Goal: Task Accomplishment & Management: Complete application form

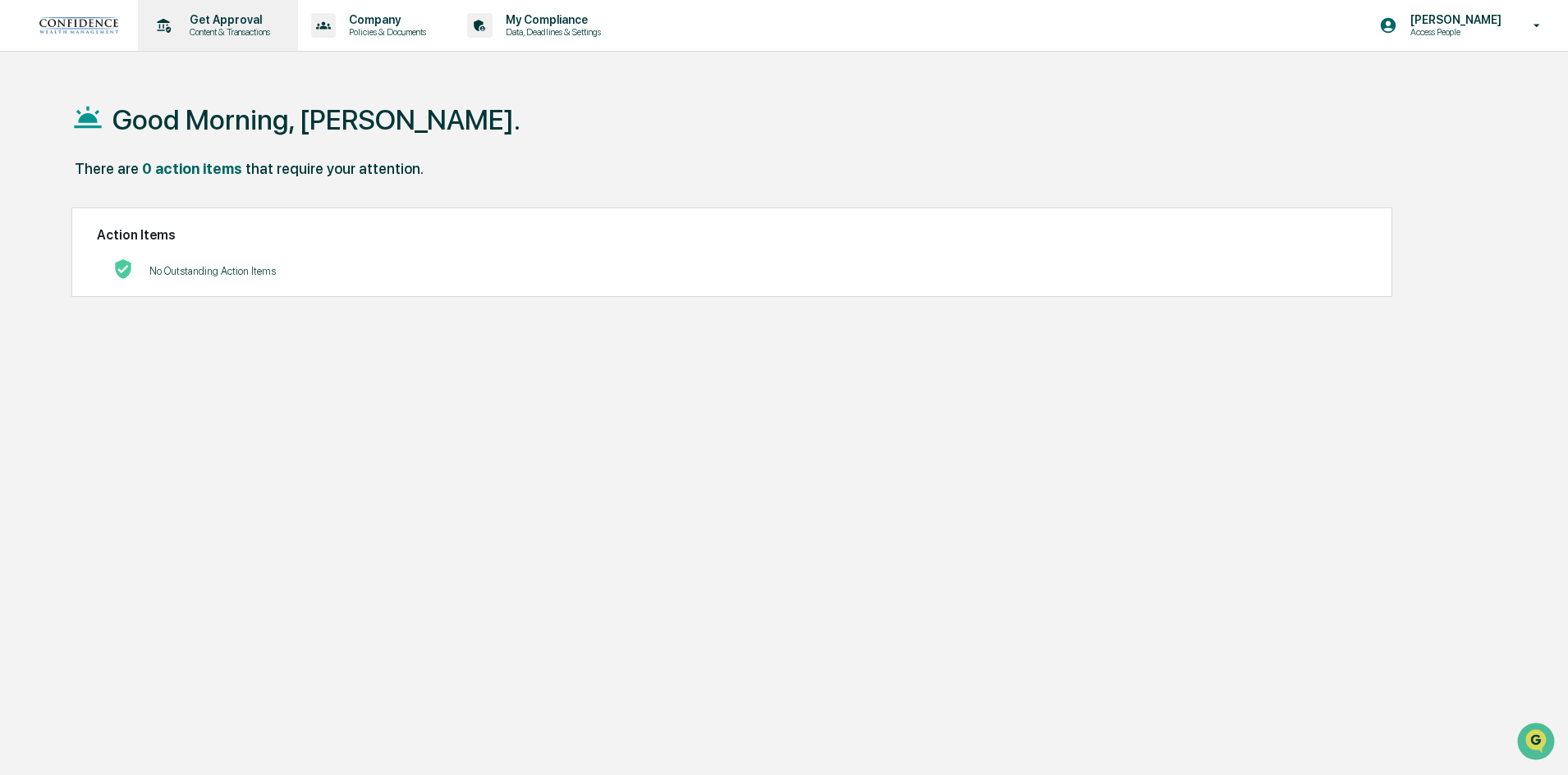
click at [224, 33] on p "Content & Transactions" at bounding box center [227, 32] width 101 height 11
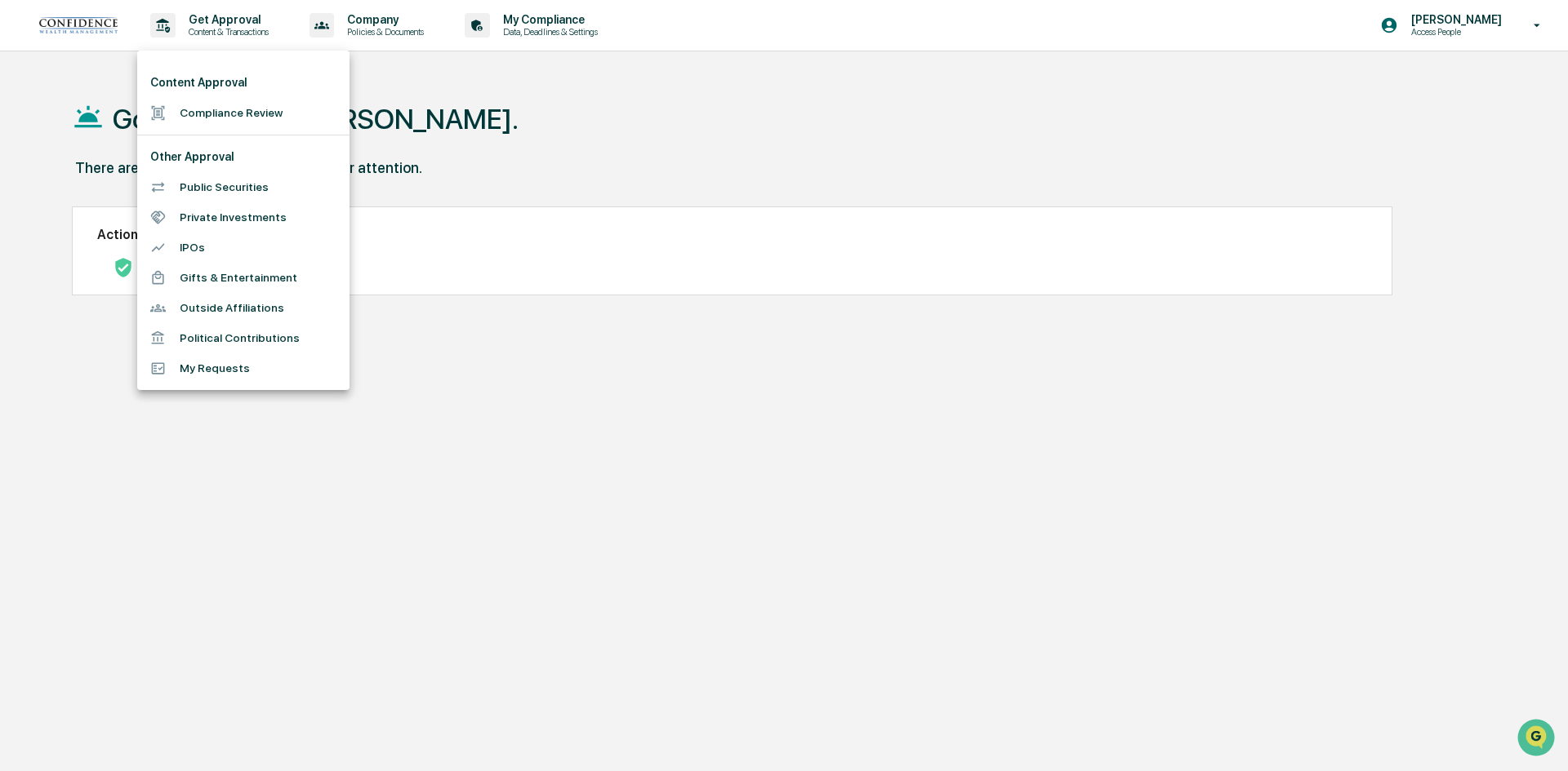
click at [199, 373] on li "My Requests" at bounding box center [243, 368] width 212 height 30
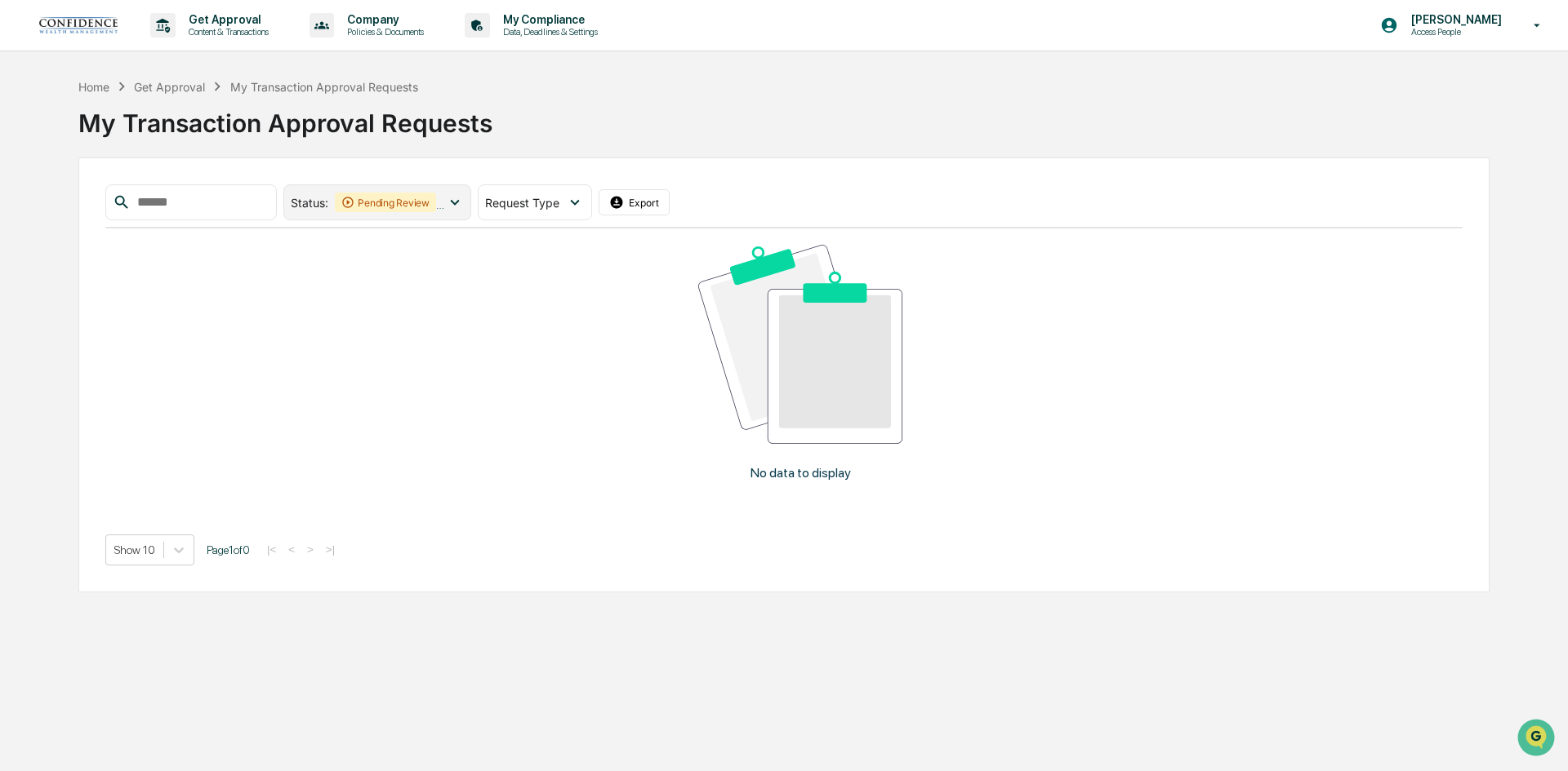
click at [436, 201] on div "Pending Review" at bounding box center [385, 203] width 101 height 19
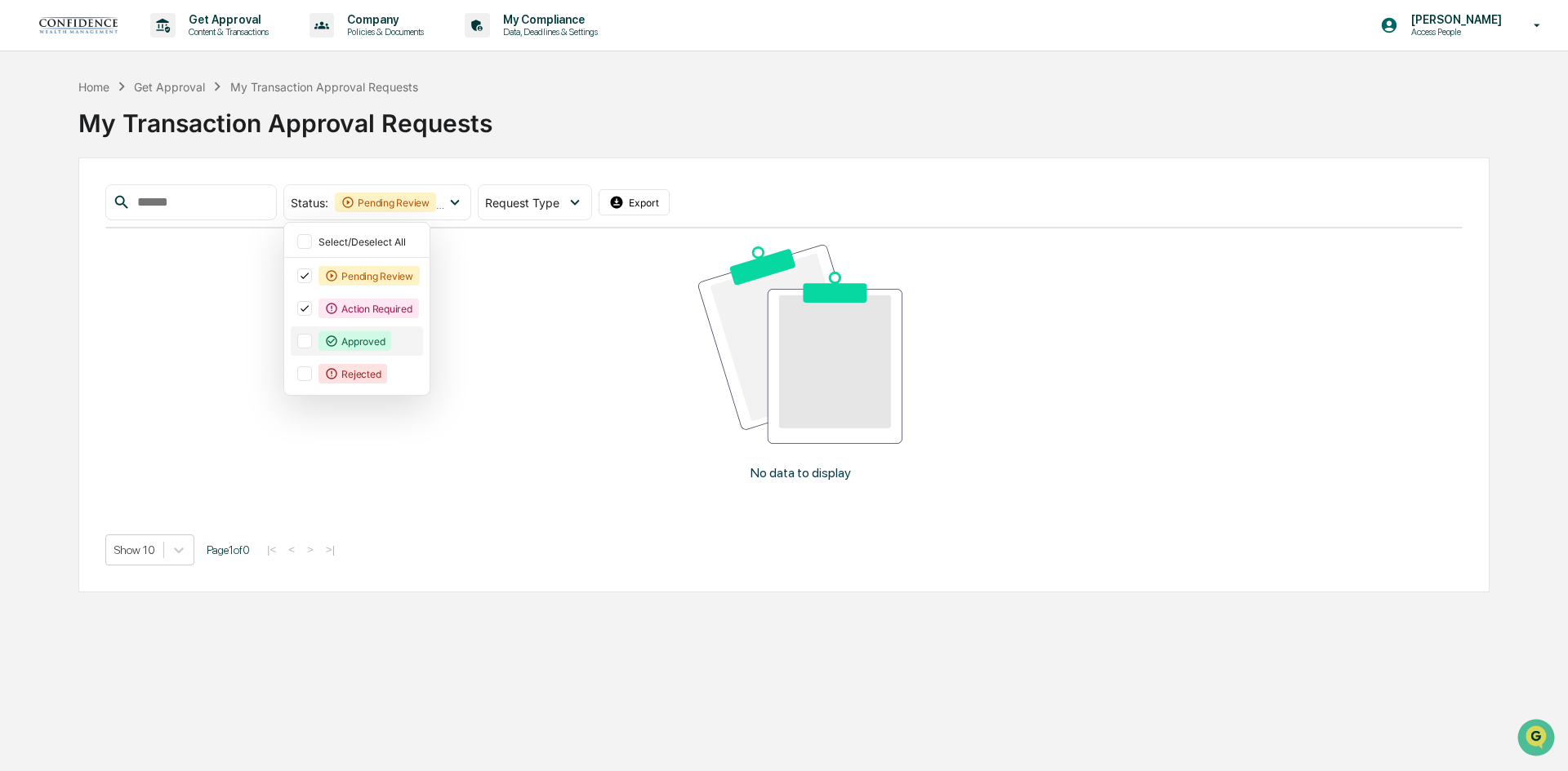
click at [338, 336] on icon at bounding box center [331, 341] width 13 height 13
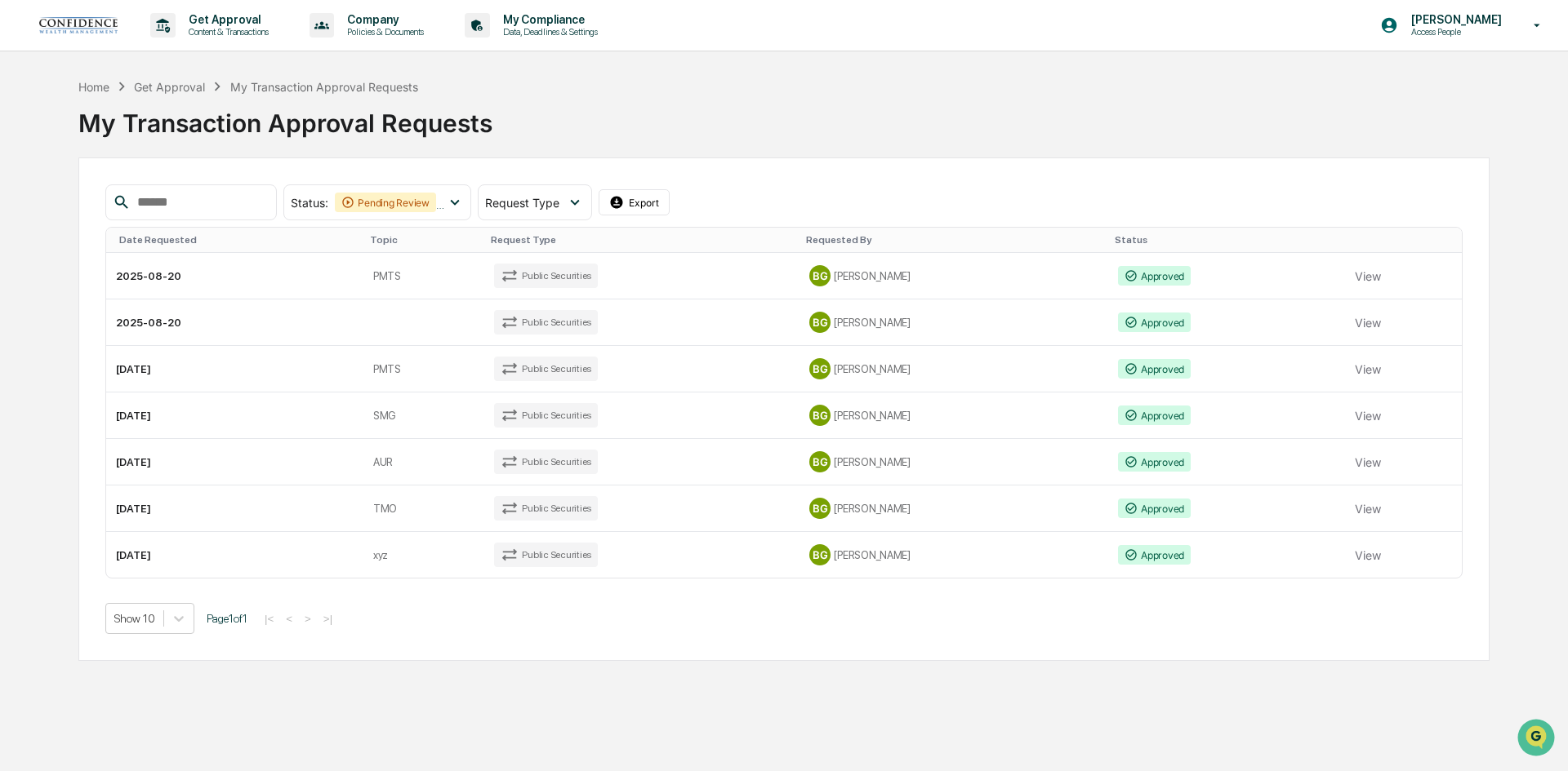
click at [863, 30] on div "Get Approval Content & Transactions Company Policies & Documents My Compliance …" at bounding box center [784, 25] width 1568 height 52
click at [220, 27] on p "Content & Transactions" at bounding box center [226, 32] width 101 height 11
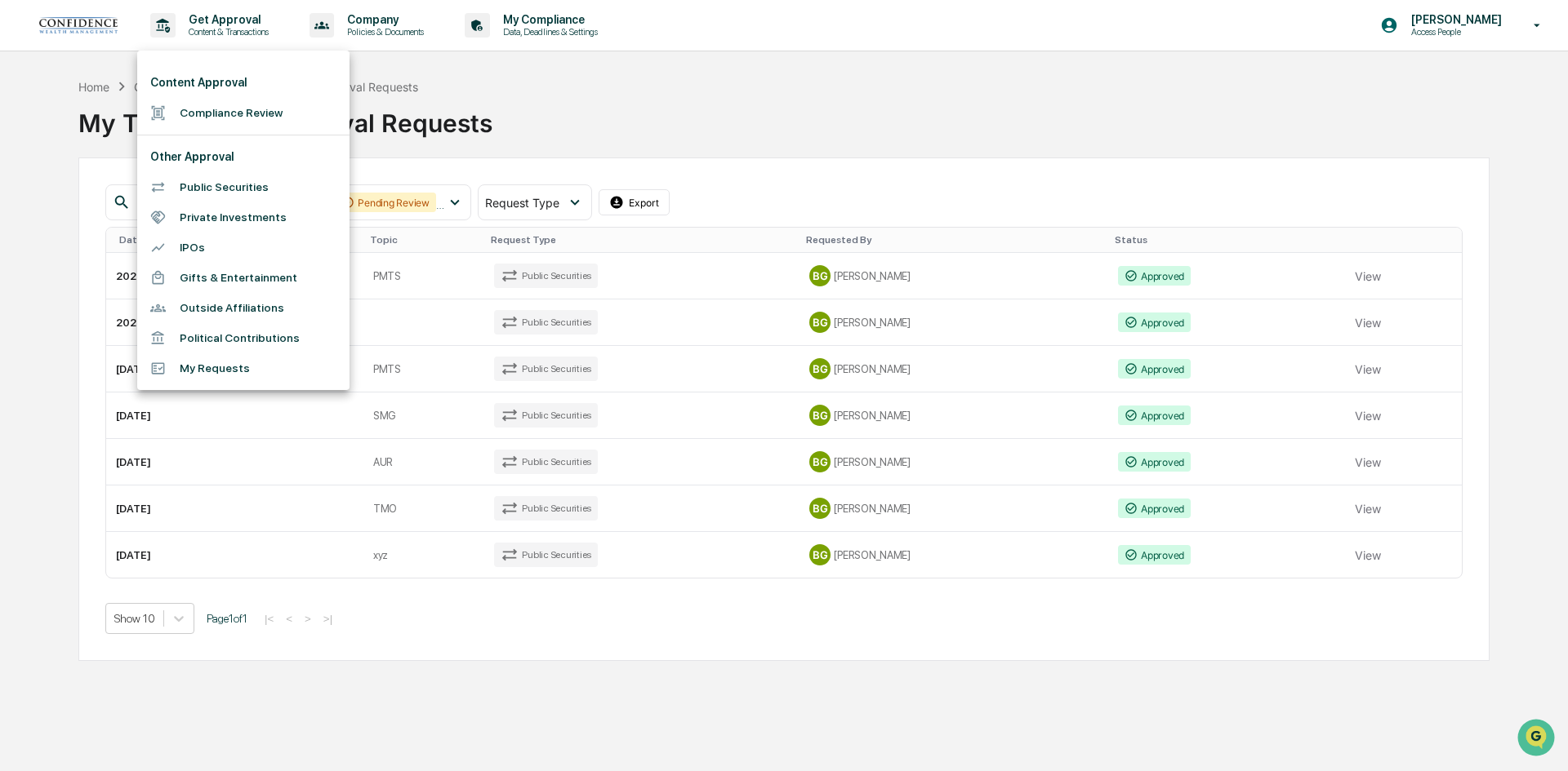
click at [220, 190] on li "Public Securities" at bounding box center [243, 187] width 212 height 30
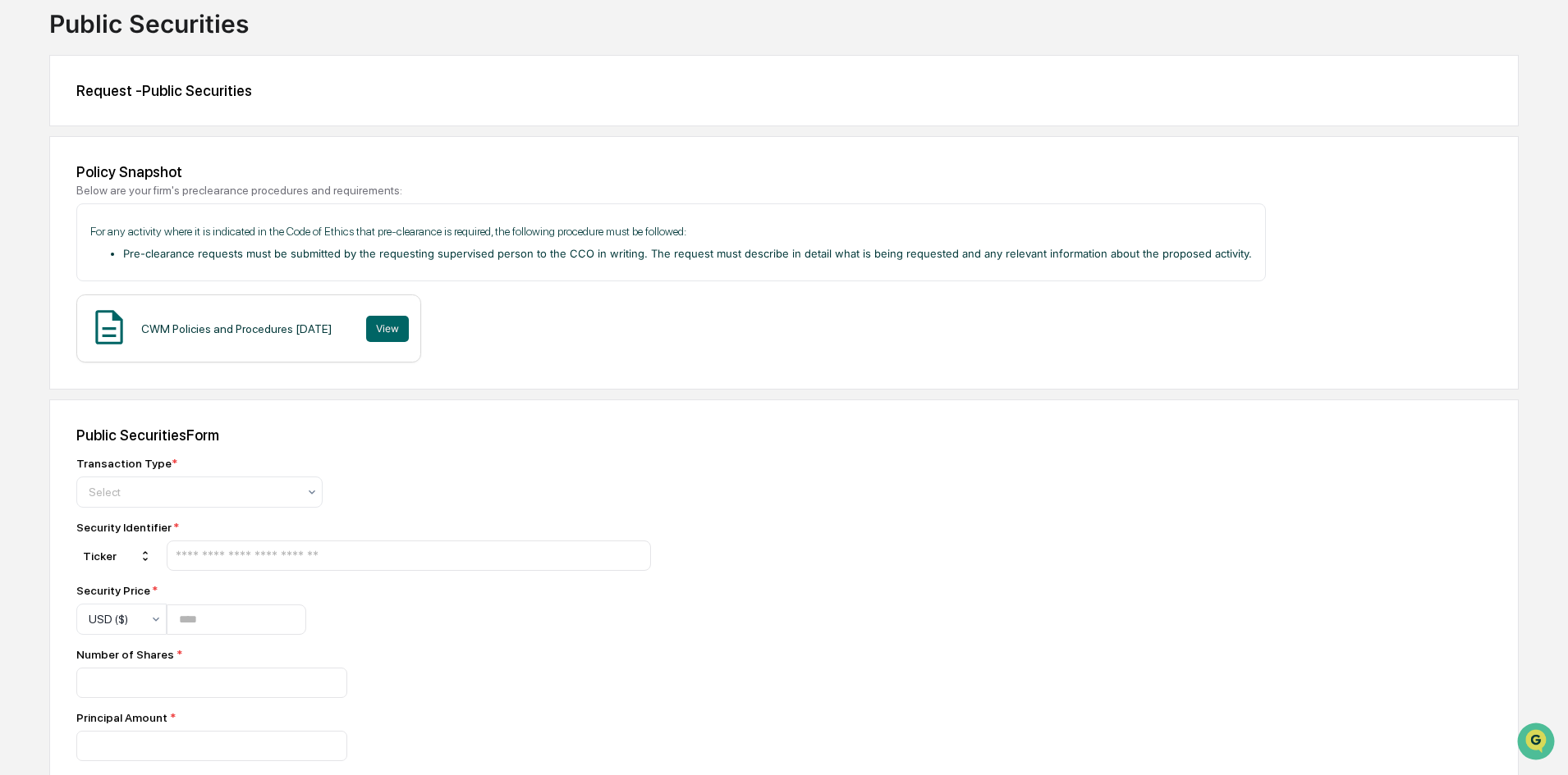
scroll to position [246, 0]
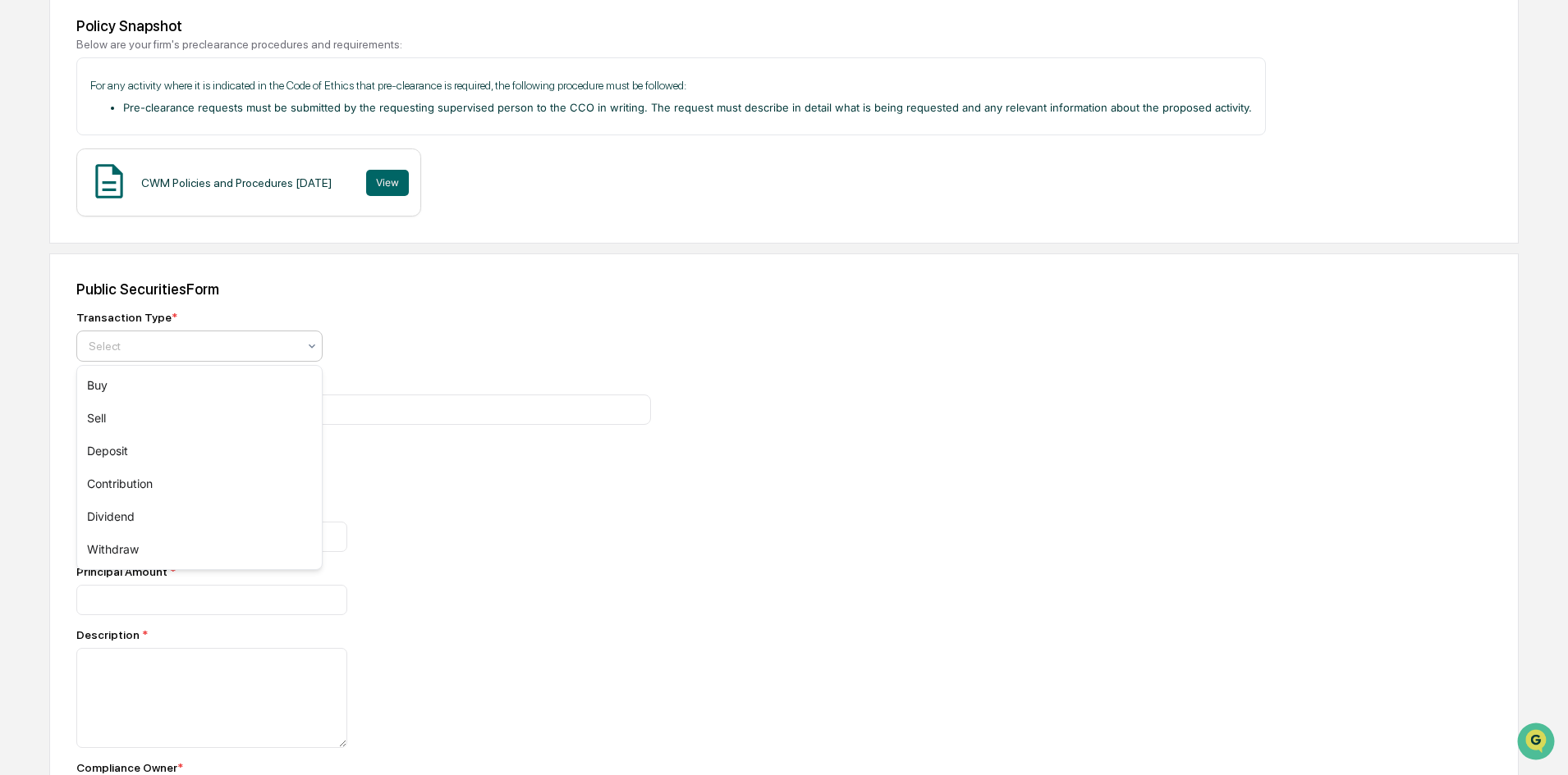
click at [217, 351] on div at bounding box center [193, 346] width 208 height 17
click at [183, 384] on div "Buy" at bounding box center [198, 385] width 244 height 33
click at [222, 414] on input "text" at bounding box center [408, 410] width 469 height 16
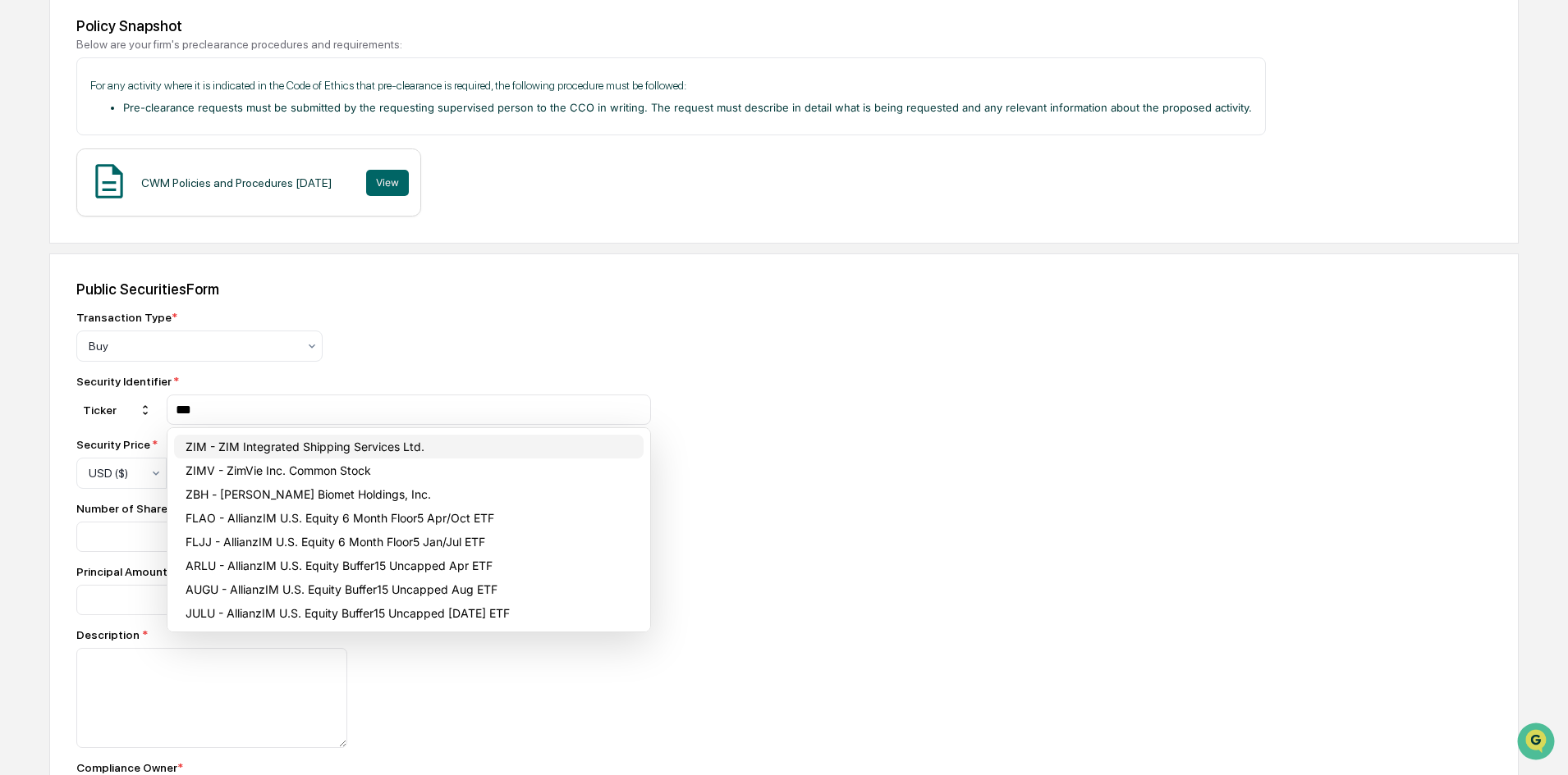
type input "***"
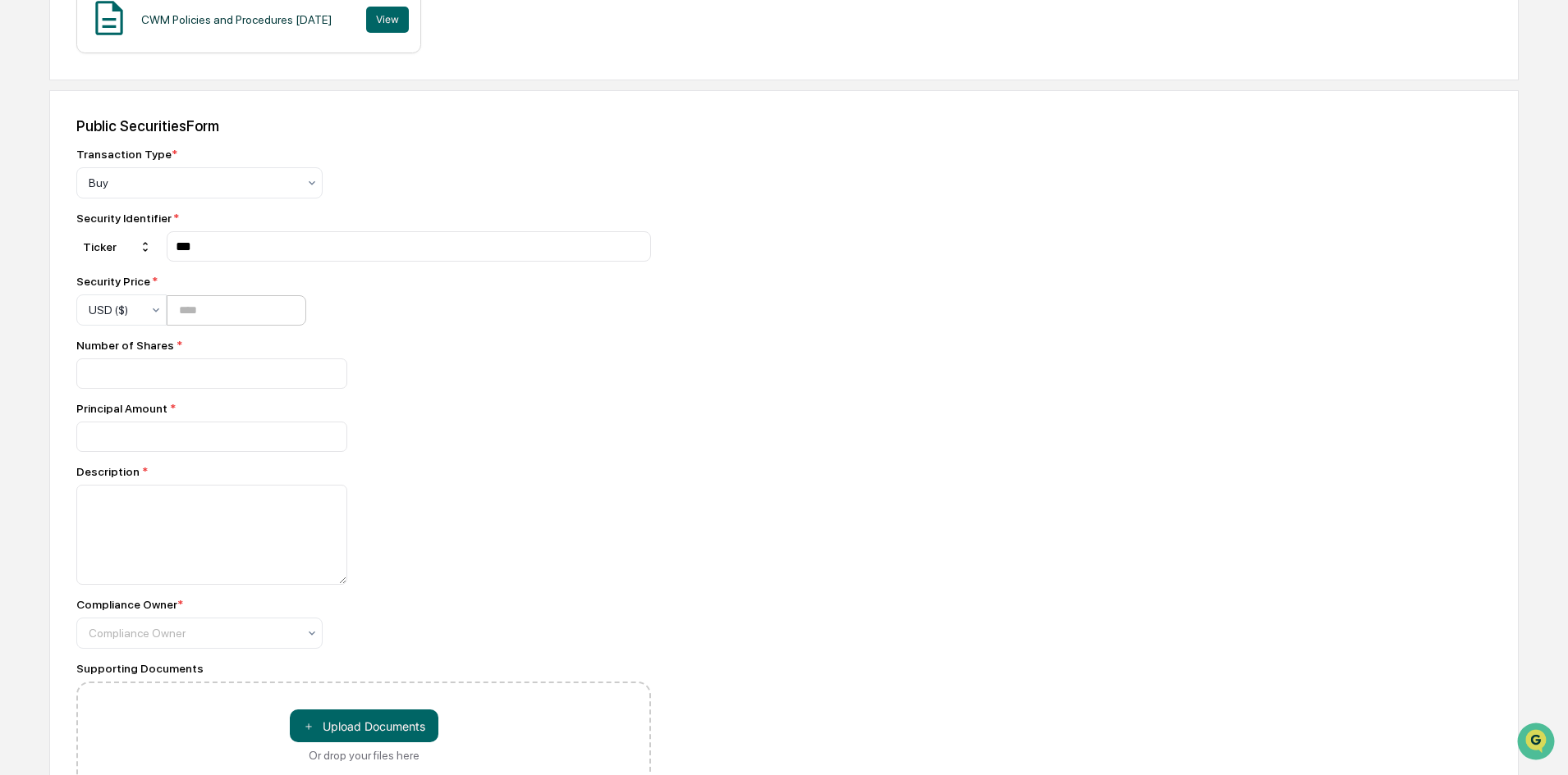
scroll to position [410, 0]
click at [220, 307] on input "number" at bounding box center [236, 309] width 139 height 30
type input "*****"
click at [261, 372] on input "number" at bounding box center [212, 373] width 271 height 30
type input "**"
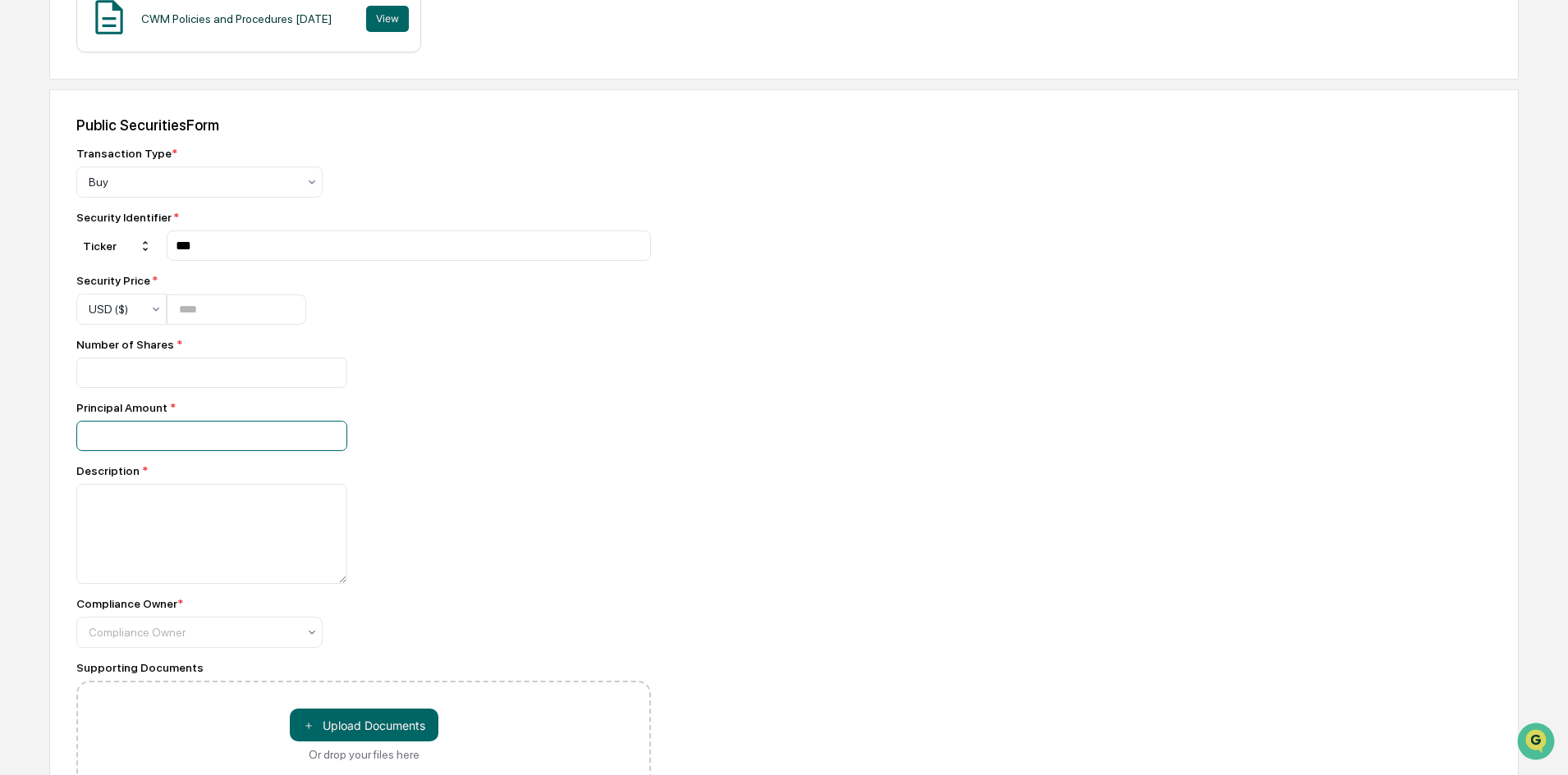
click at [215, 388] on input "number" at bounding box center [212, 373] width 271 height 30
type input "***"
click at [512, 382] on div "**" at bounding box center [363, 373] width 574 height 30
click at [255, 494] on textarea at bounding box center [212, 534] width 271 height 101
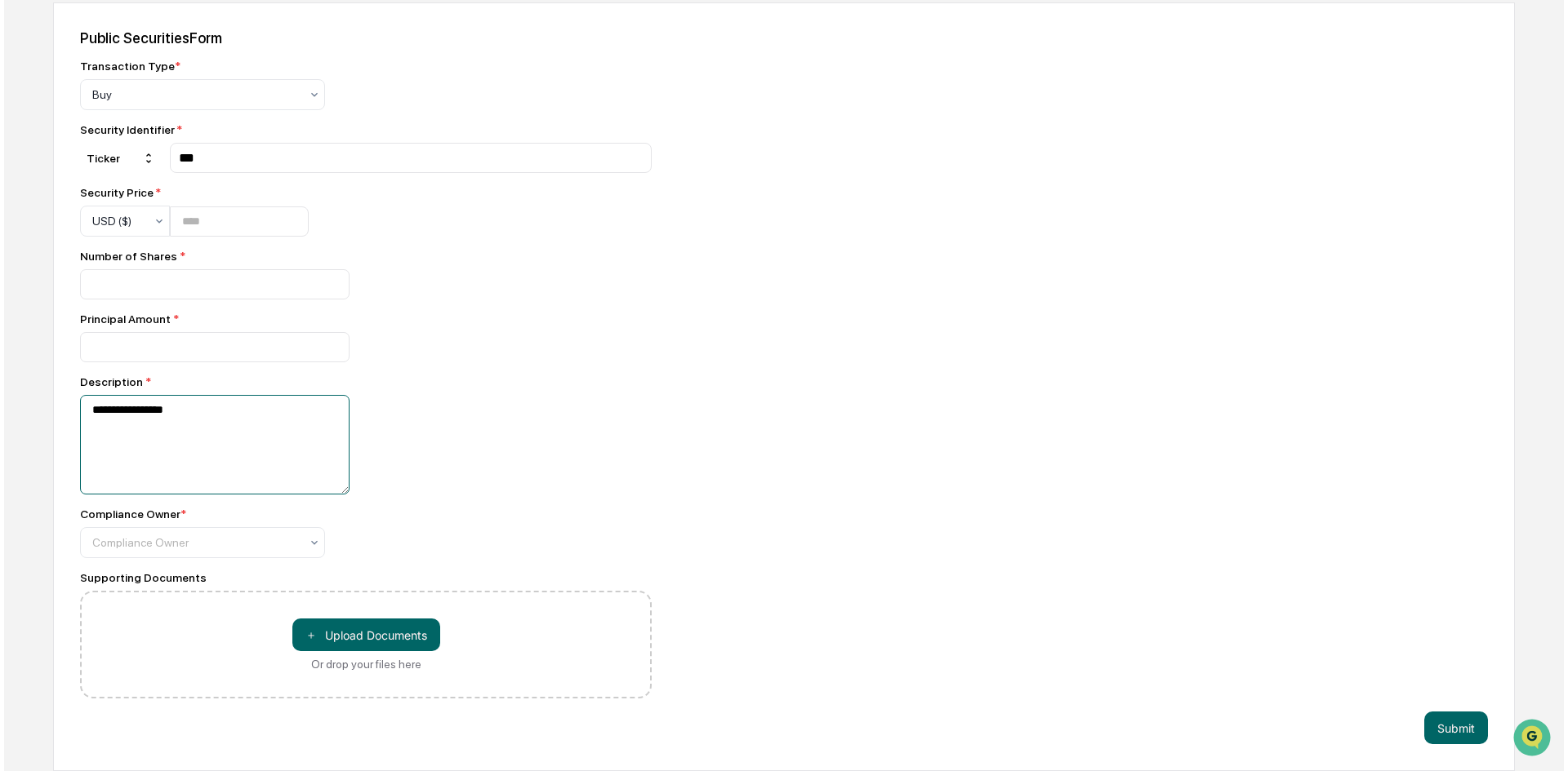
scroll to position [497, 0]
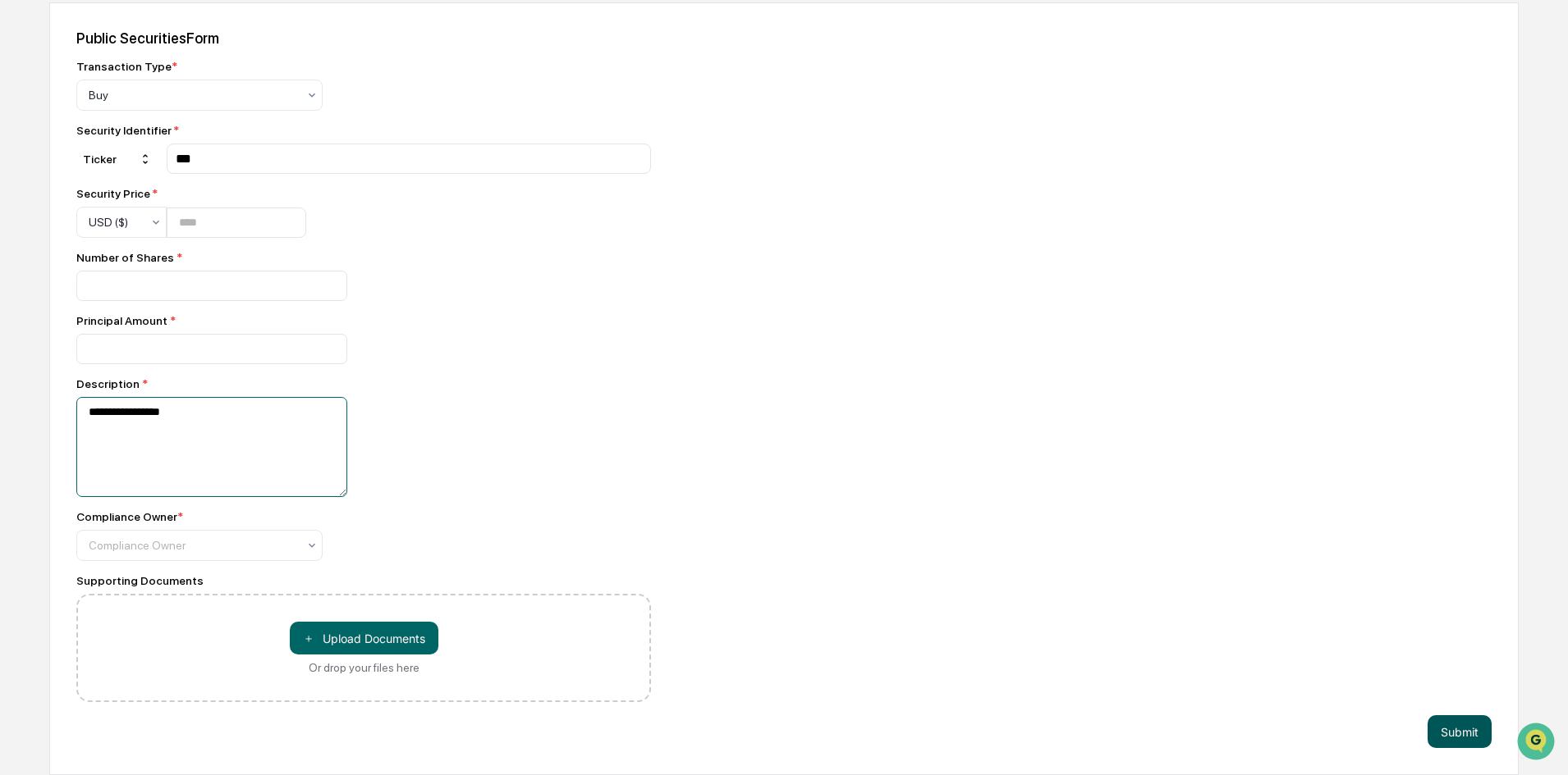
type textarea "**********"
click at [1445, 725] on button "Submit" at bounding box center [1459, 732] width 64 height 33
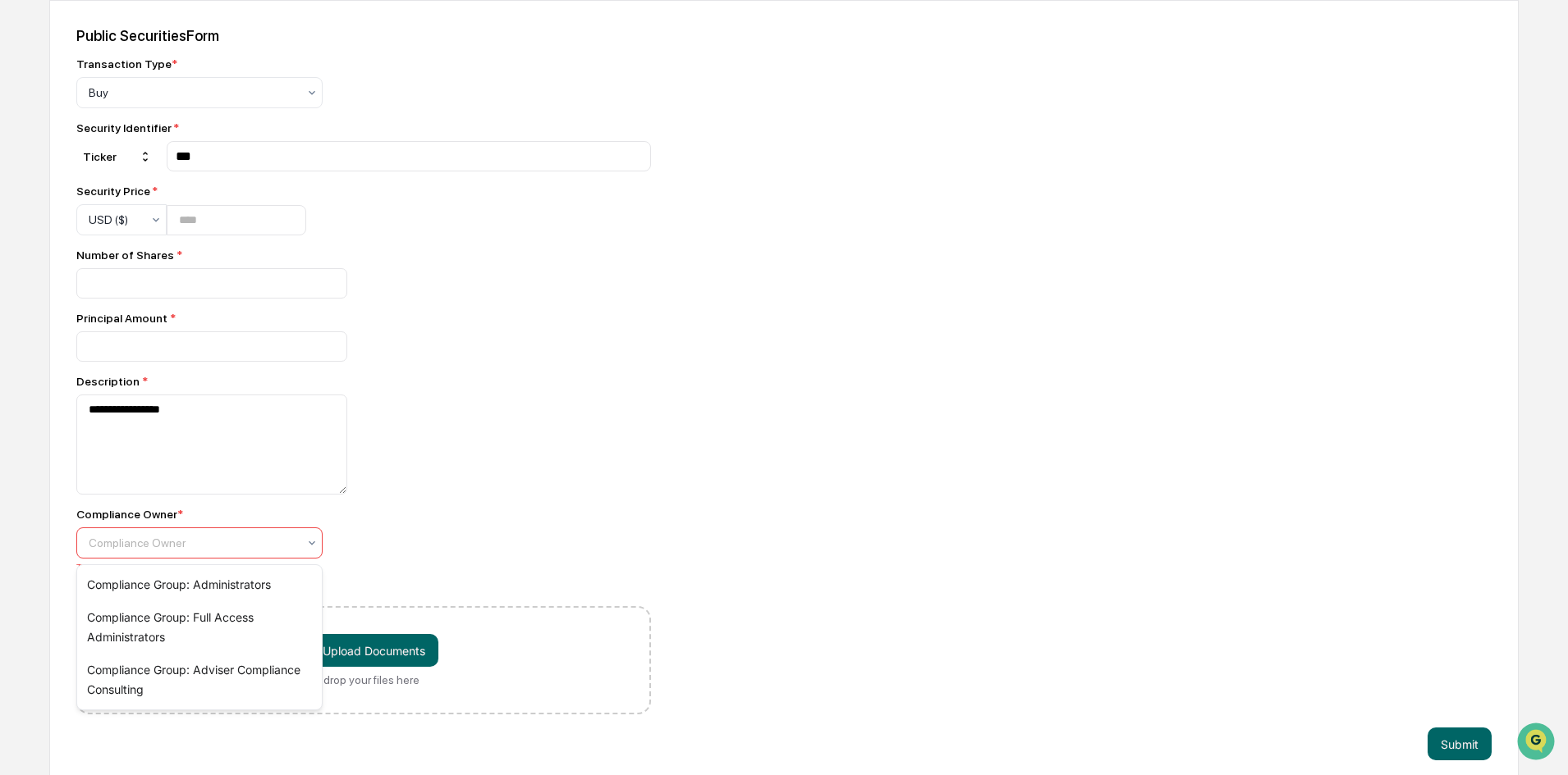
click at [187, 544] on div at bounding box center [193, 543] width 208 height 17
click at [188, 588] on div "Compliance Group: Administrators" at bounding box center [198, 585] width 244 height 33
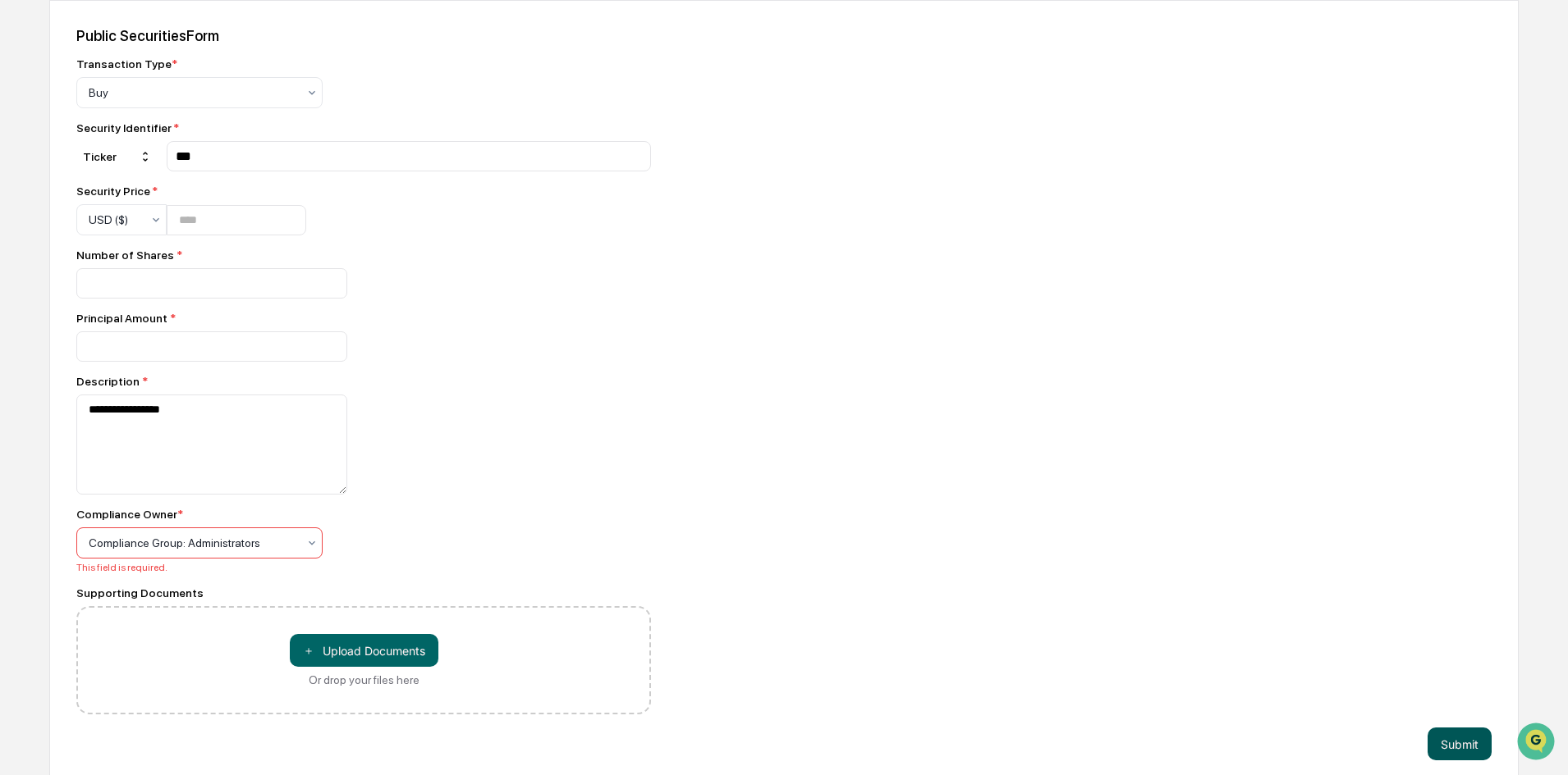
click at [1446, 749] on button "Submit" at bounding box center [1459, 743] width 64 height 33
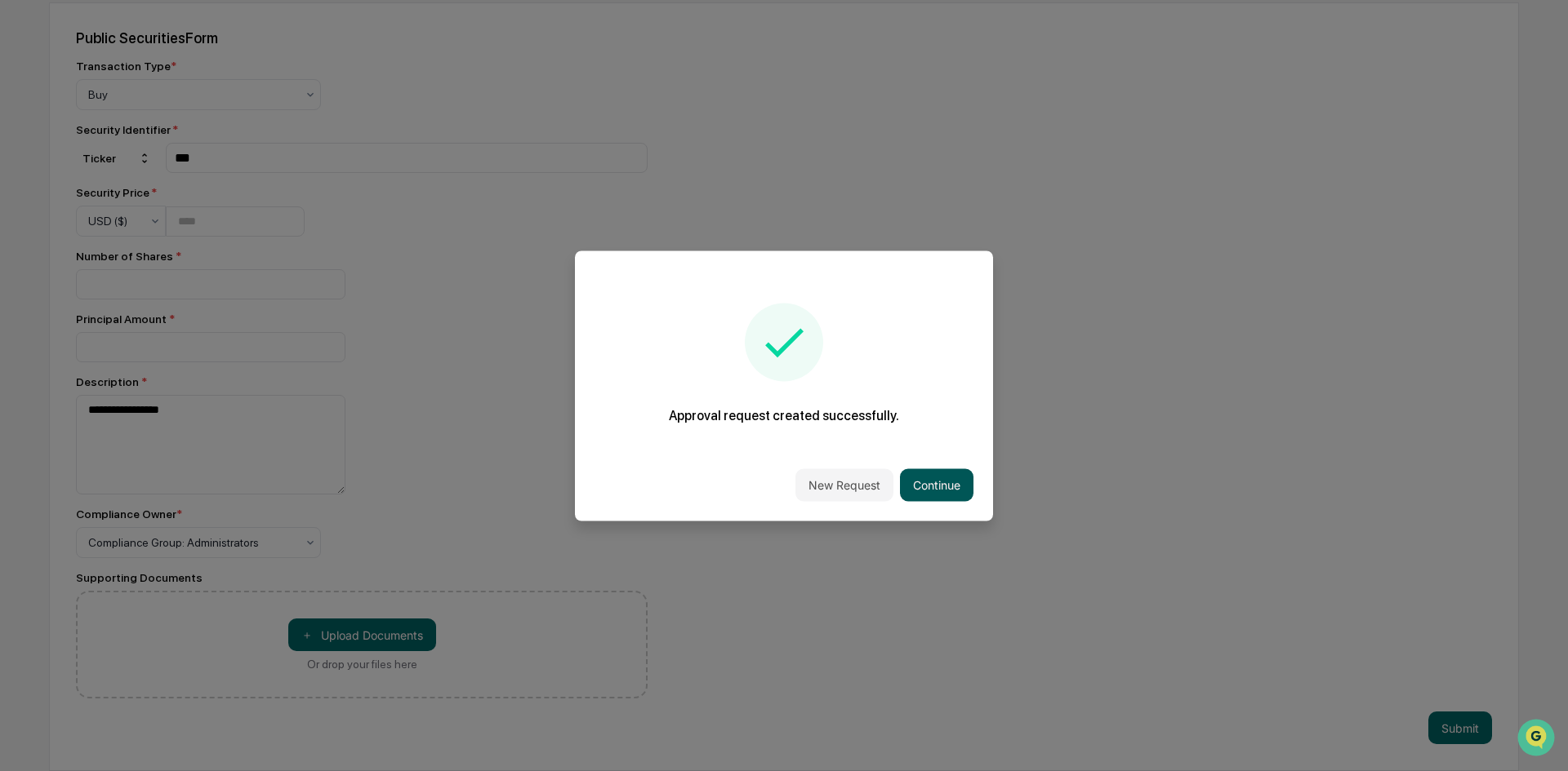
click at [936, 489] on button "Continue" at bounding box center [937, 484] width 74 height 32
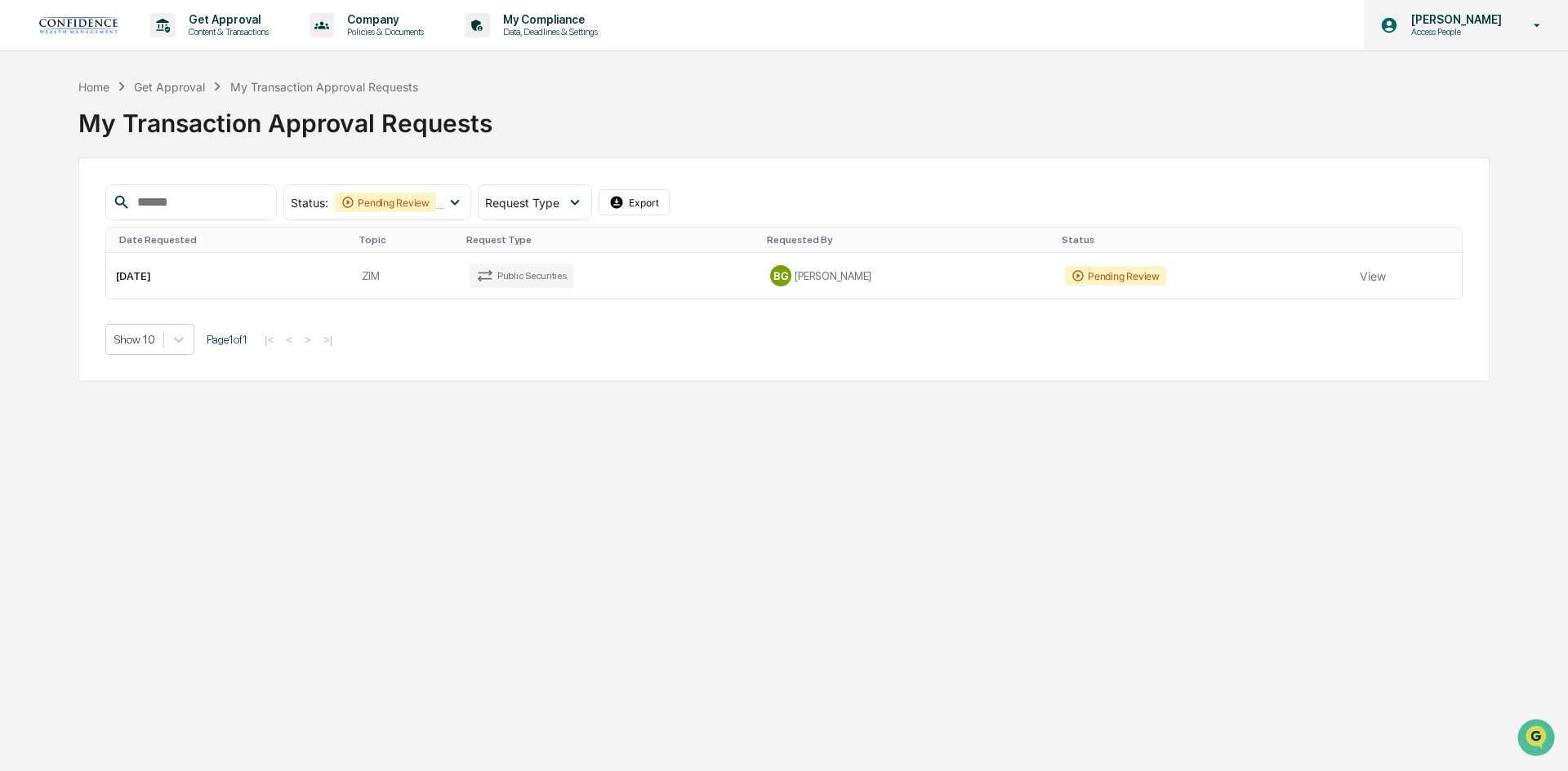
click at [1485, 22] on p "[PERSON_NAME]" at bounding box center [1454, 19] width 112 height 13
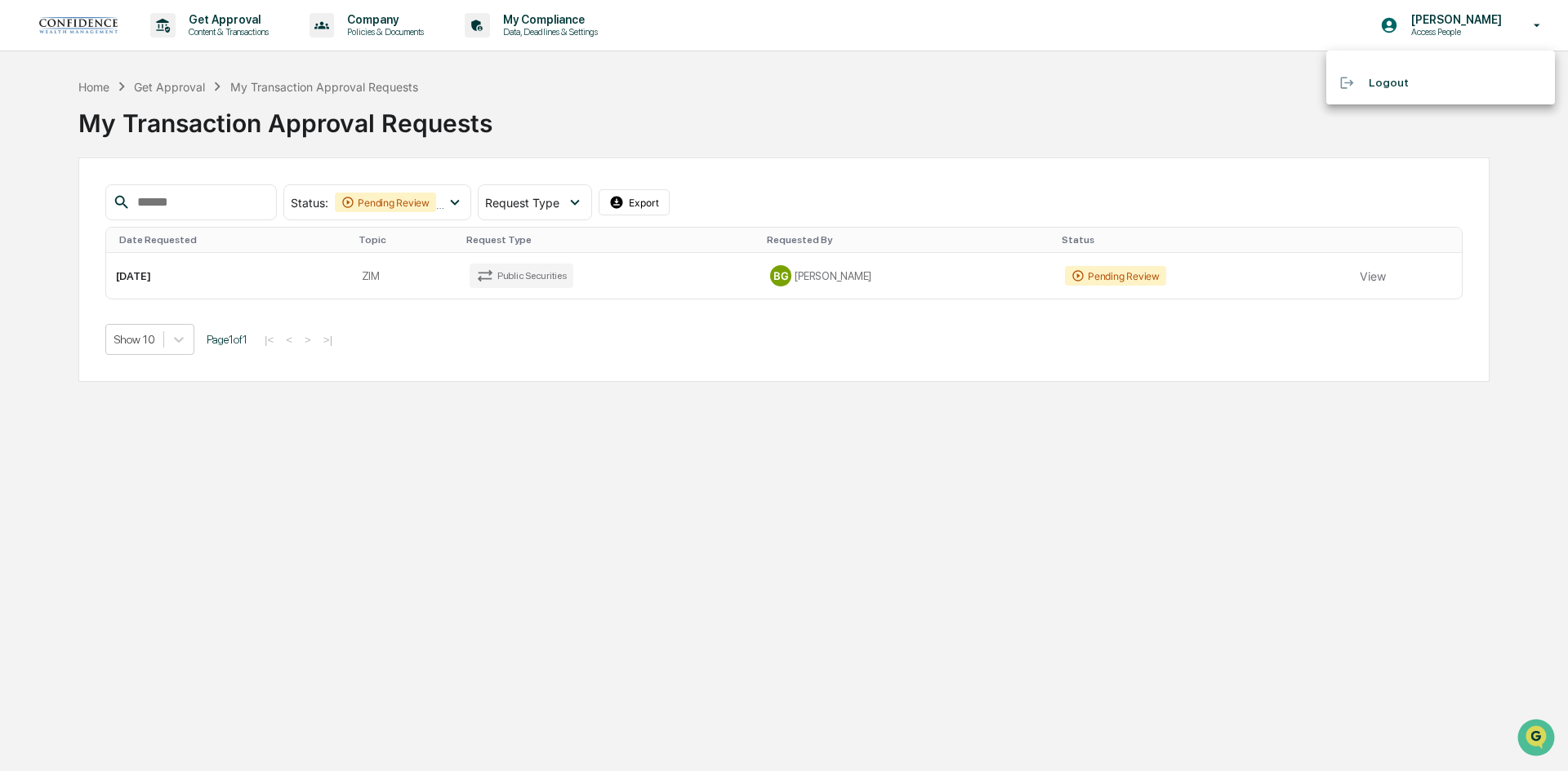
click at [588, 25] on div at bounding box center [784, 385] width 1568 height 771
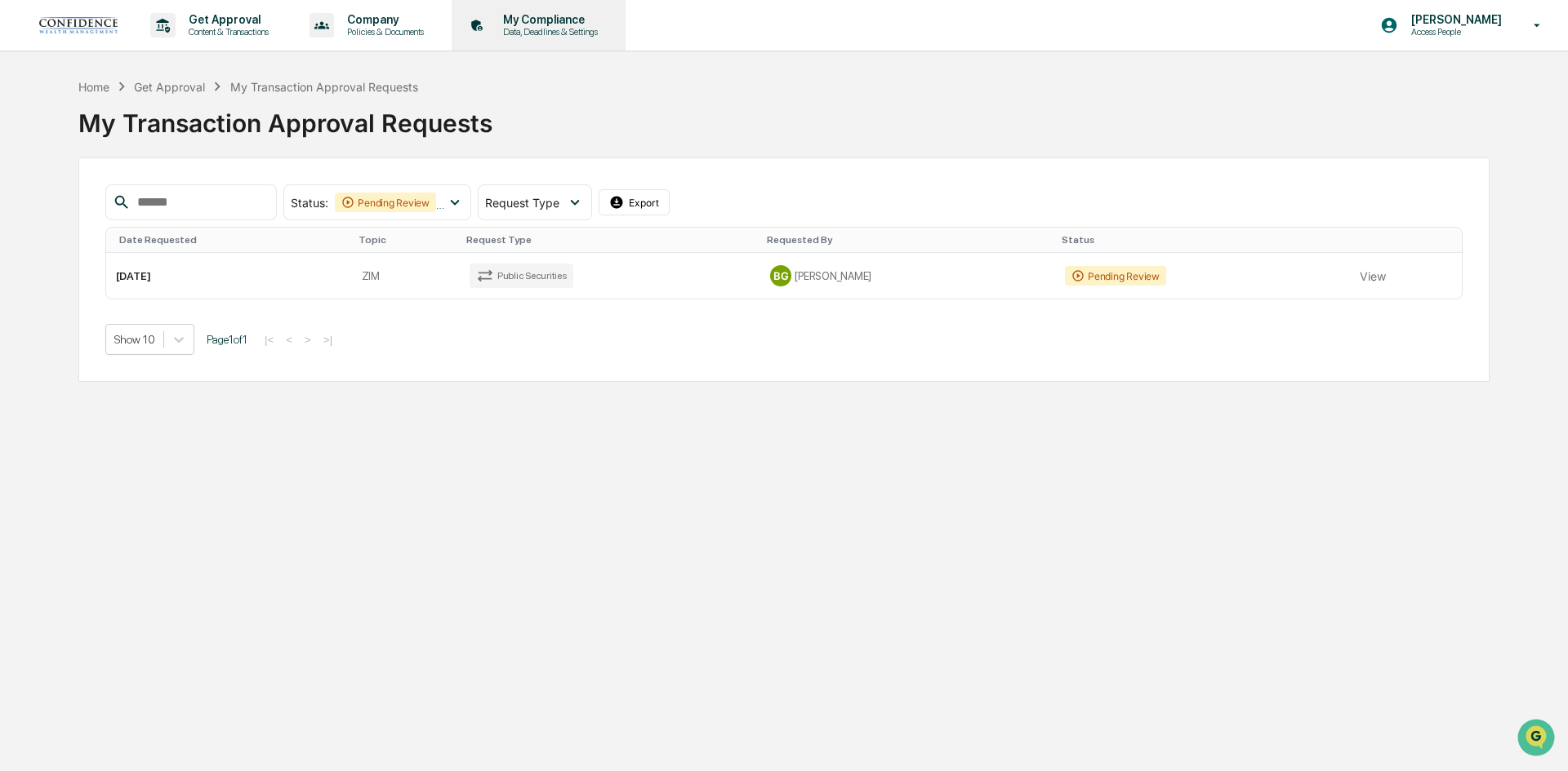
click at [540, 30] on p "Data, Deadlines & Settings" at bounding box center [548, 32] width 116 height 11
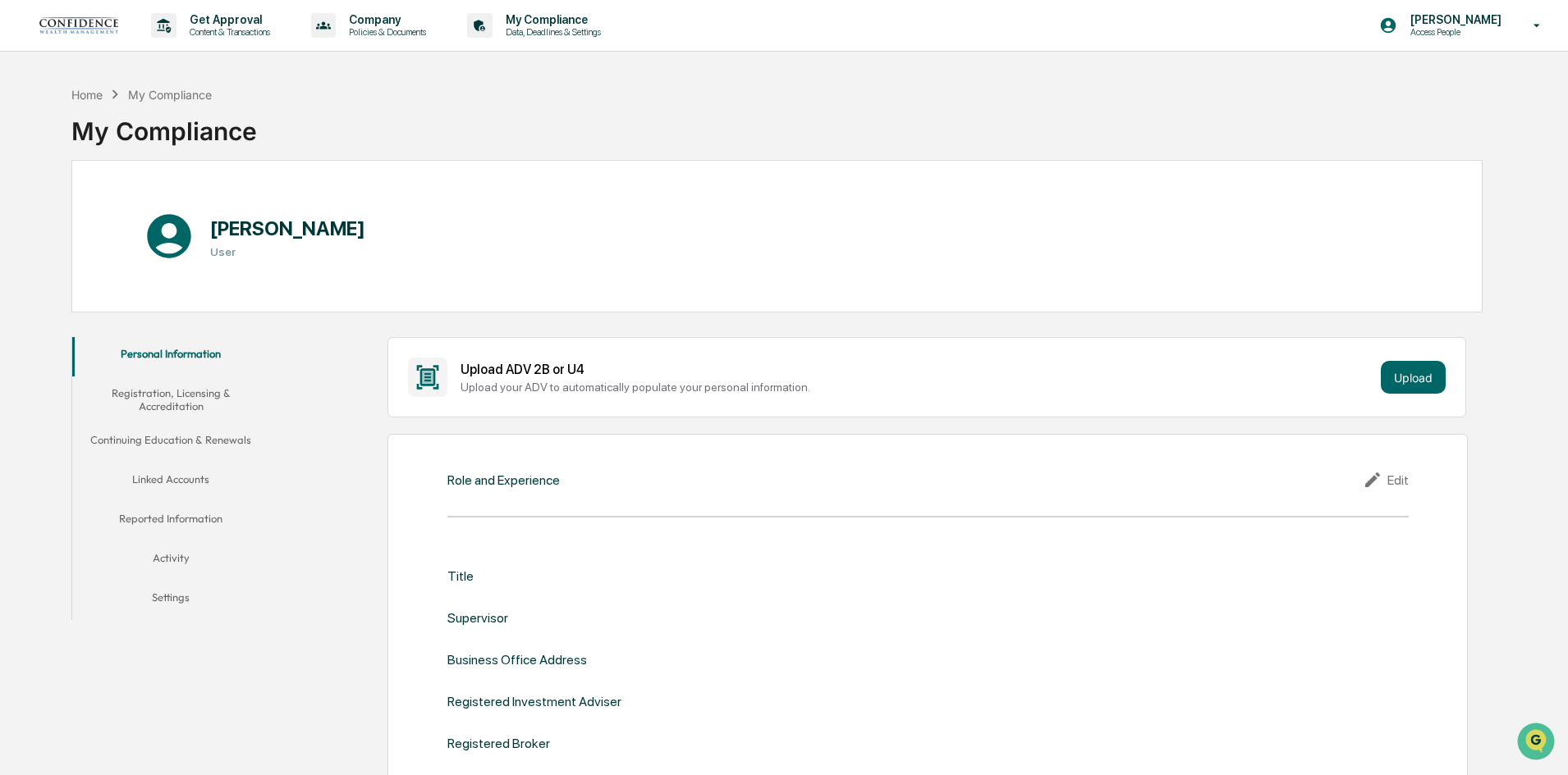
click at [168, 592] on button "Settings" at bounding box center [170, 600] width 197 height 40
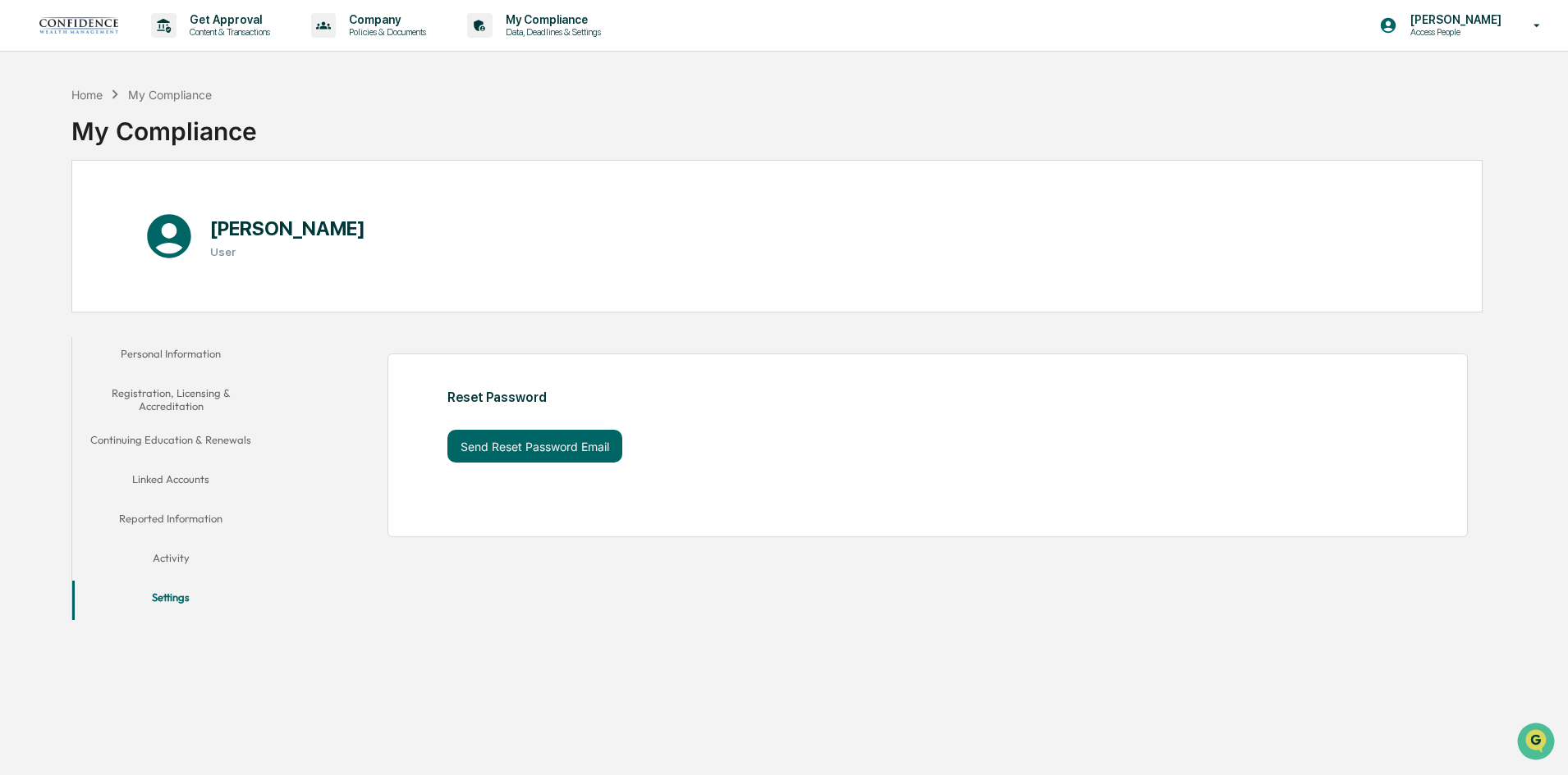
click at [156, 556] on button "Activity" at bounding box center [170, 561] width 197 height 40
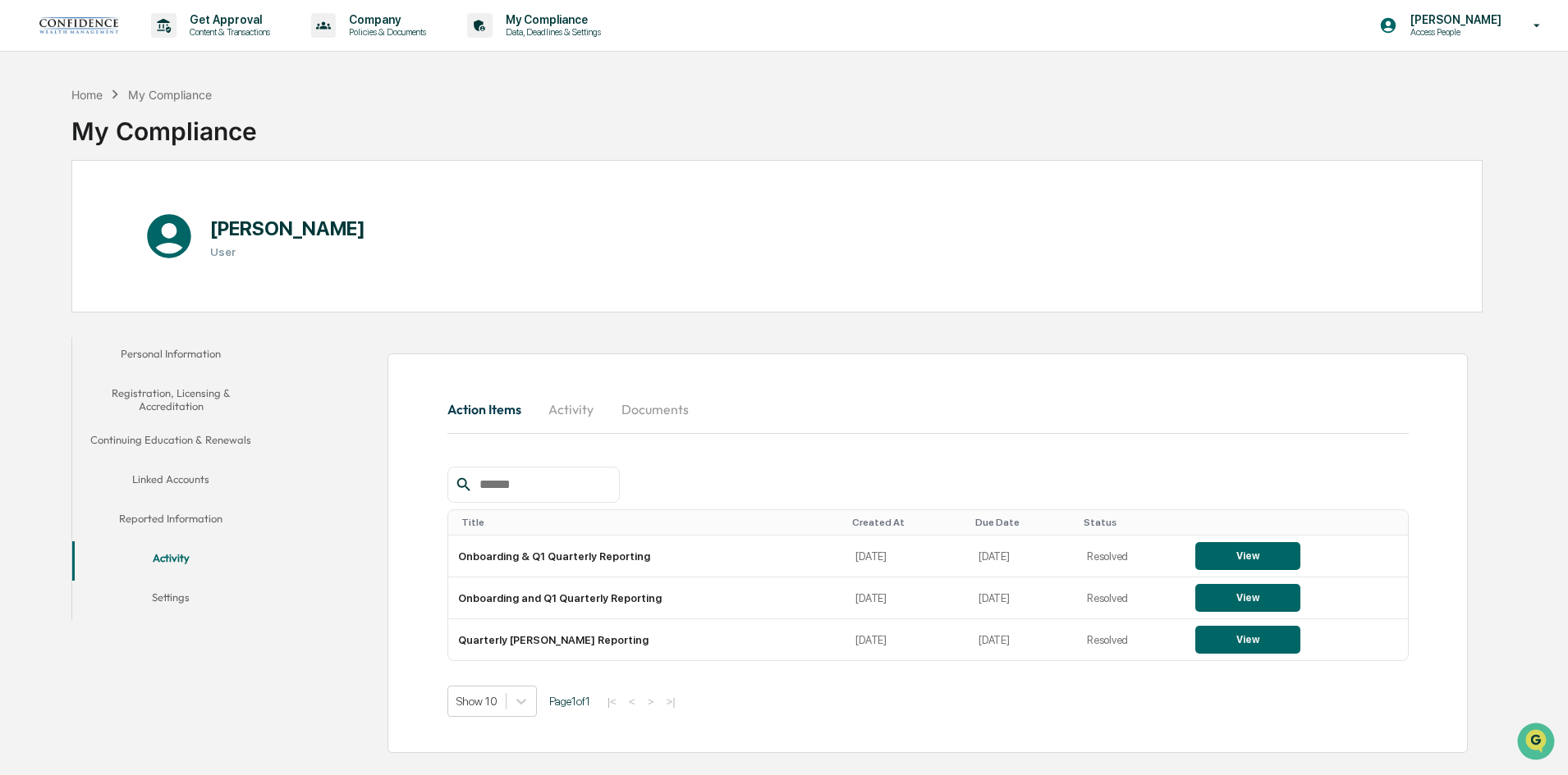
click at [192, 359] on button "Personal Information" at bounding box center [170, 357] width 197 height 40
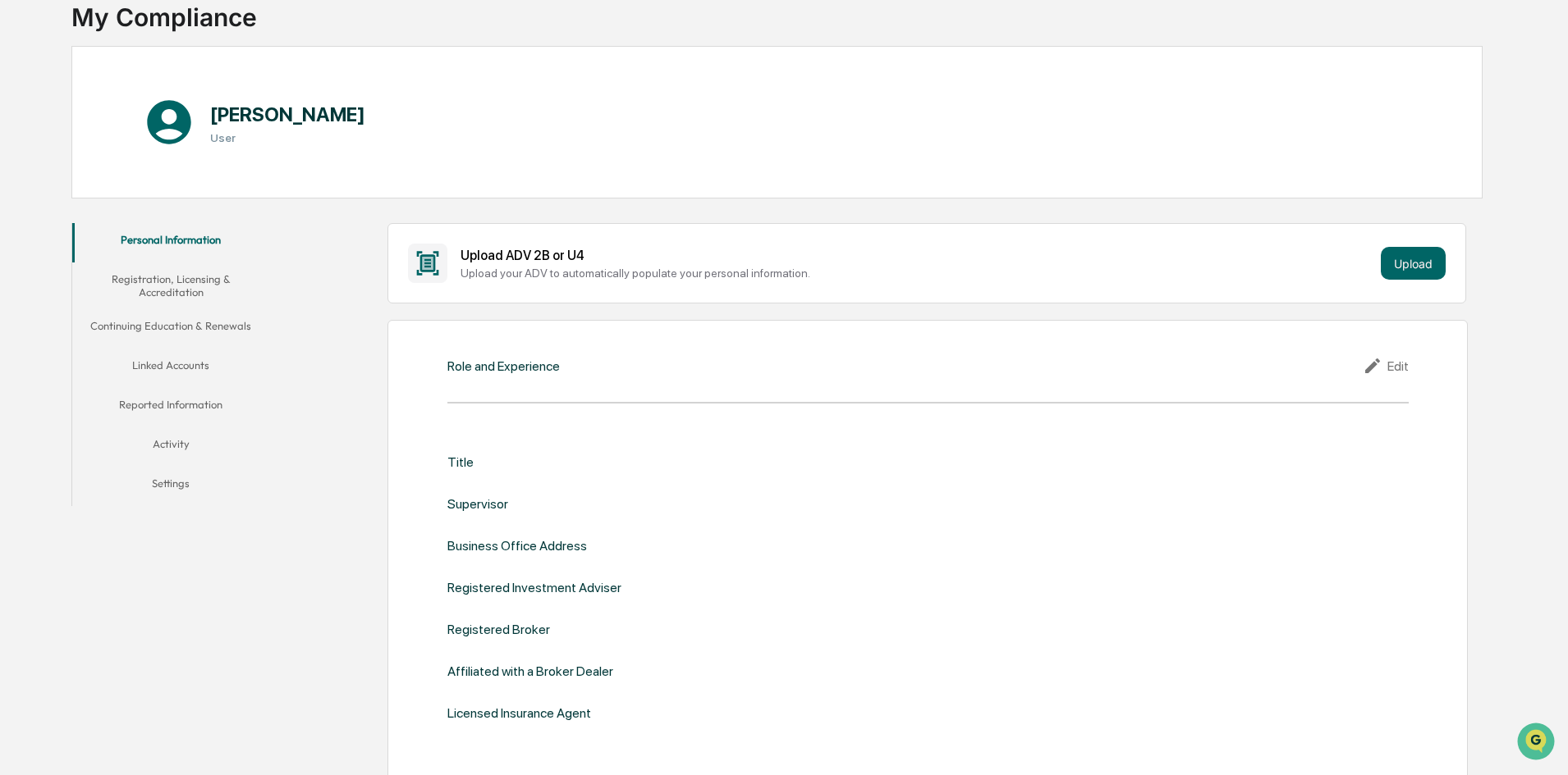
scroll to position [82, 0]
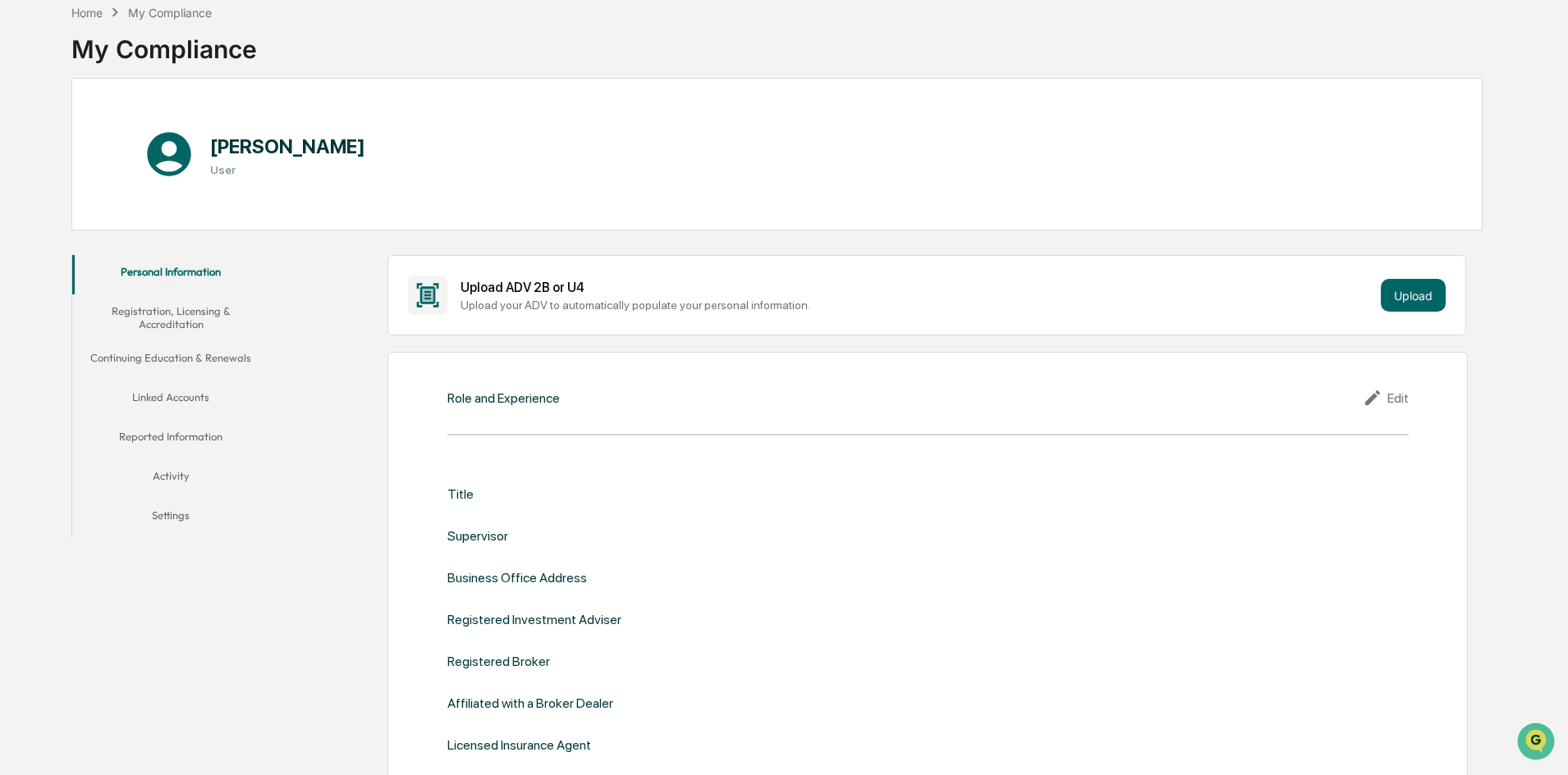
click at [144, 314] on button "Registration, Licensing & Accreditation" at bounding box center [170, 317] width 197 height 47
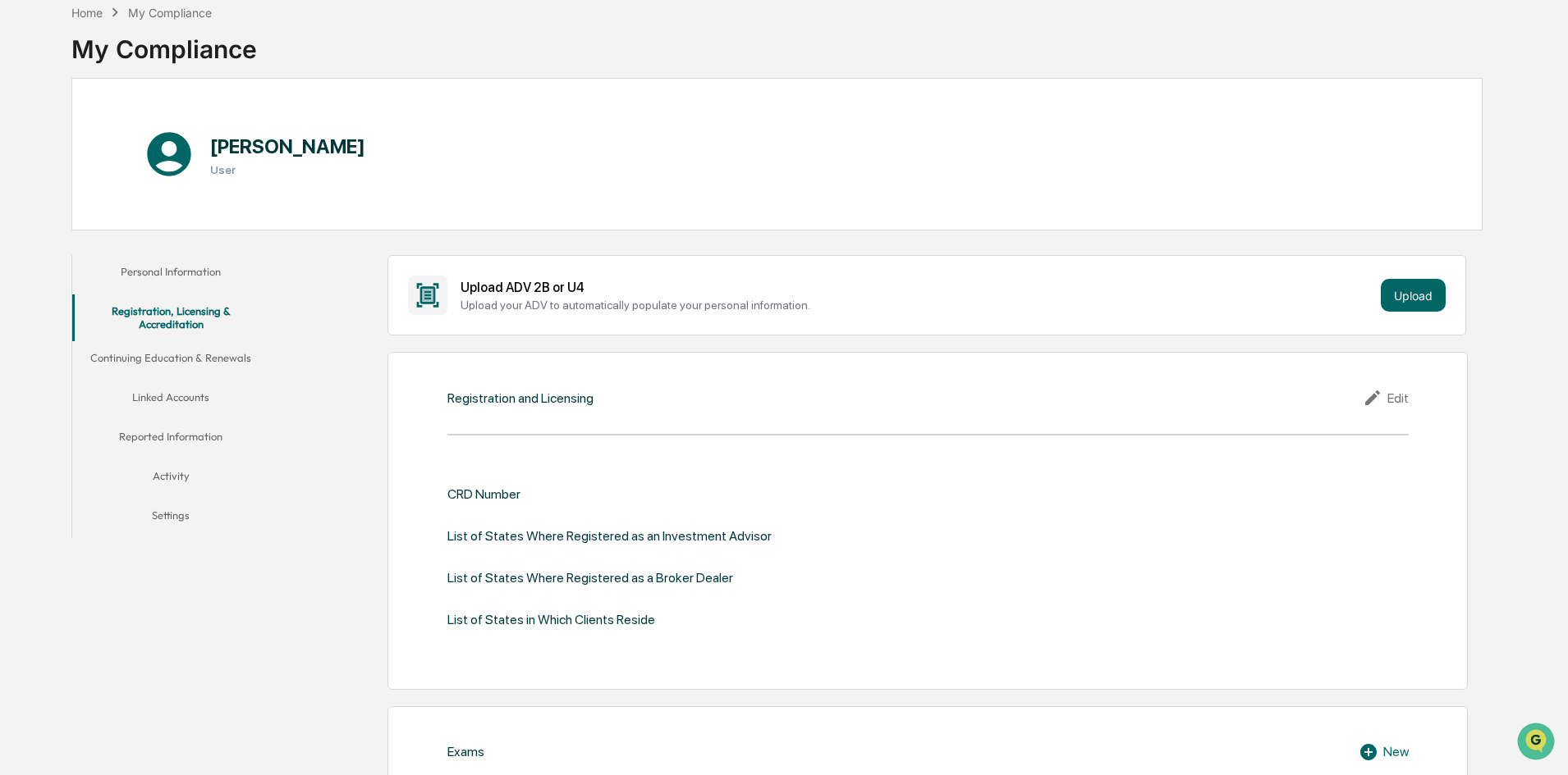
click at [180, 439] on button "Reported Information" at bounding box center [170, 439] width 197 height 40
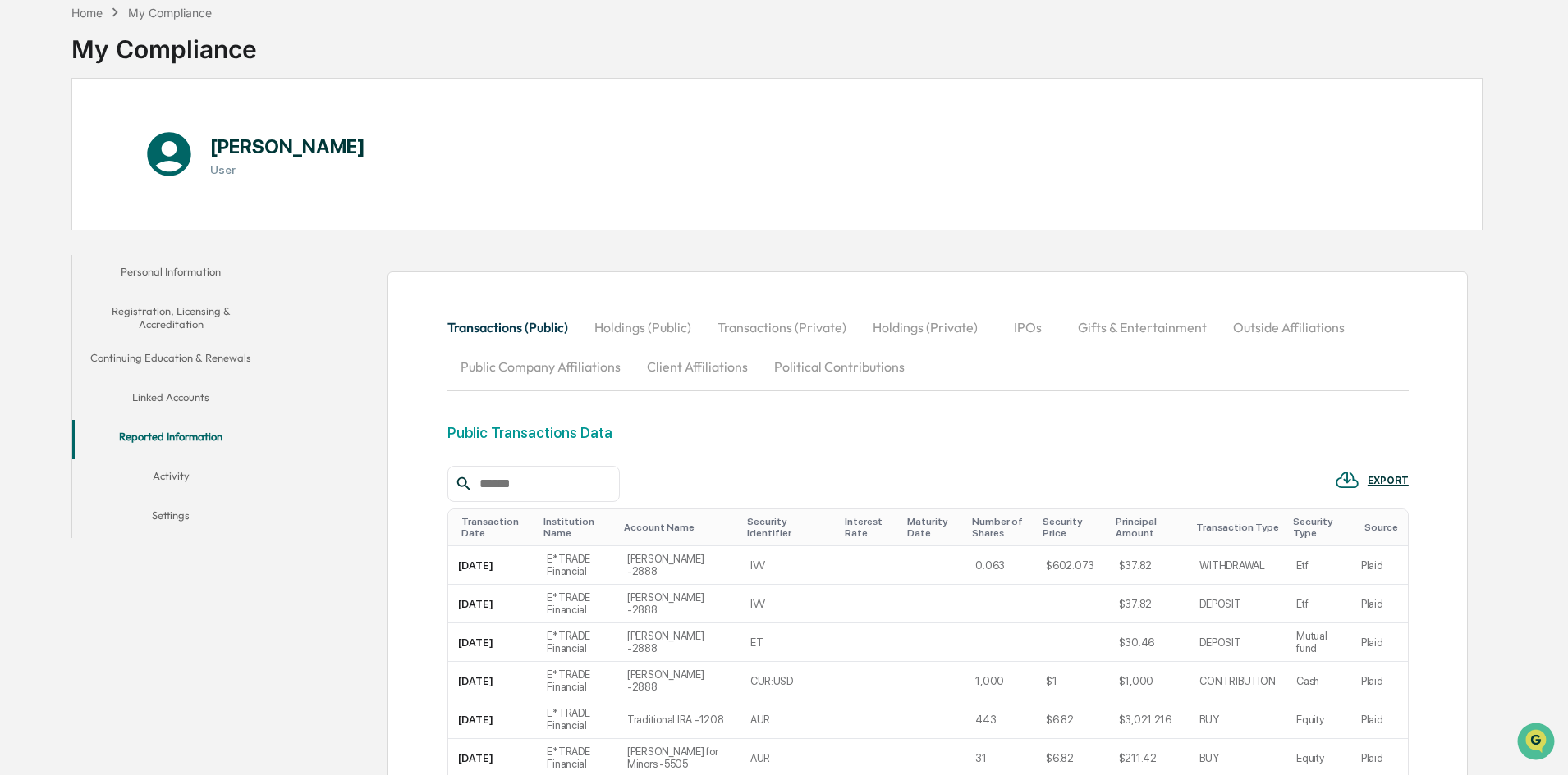
click at [176, 469] on button "Activity" at bounding box center [170, 479] width 197 height 40
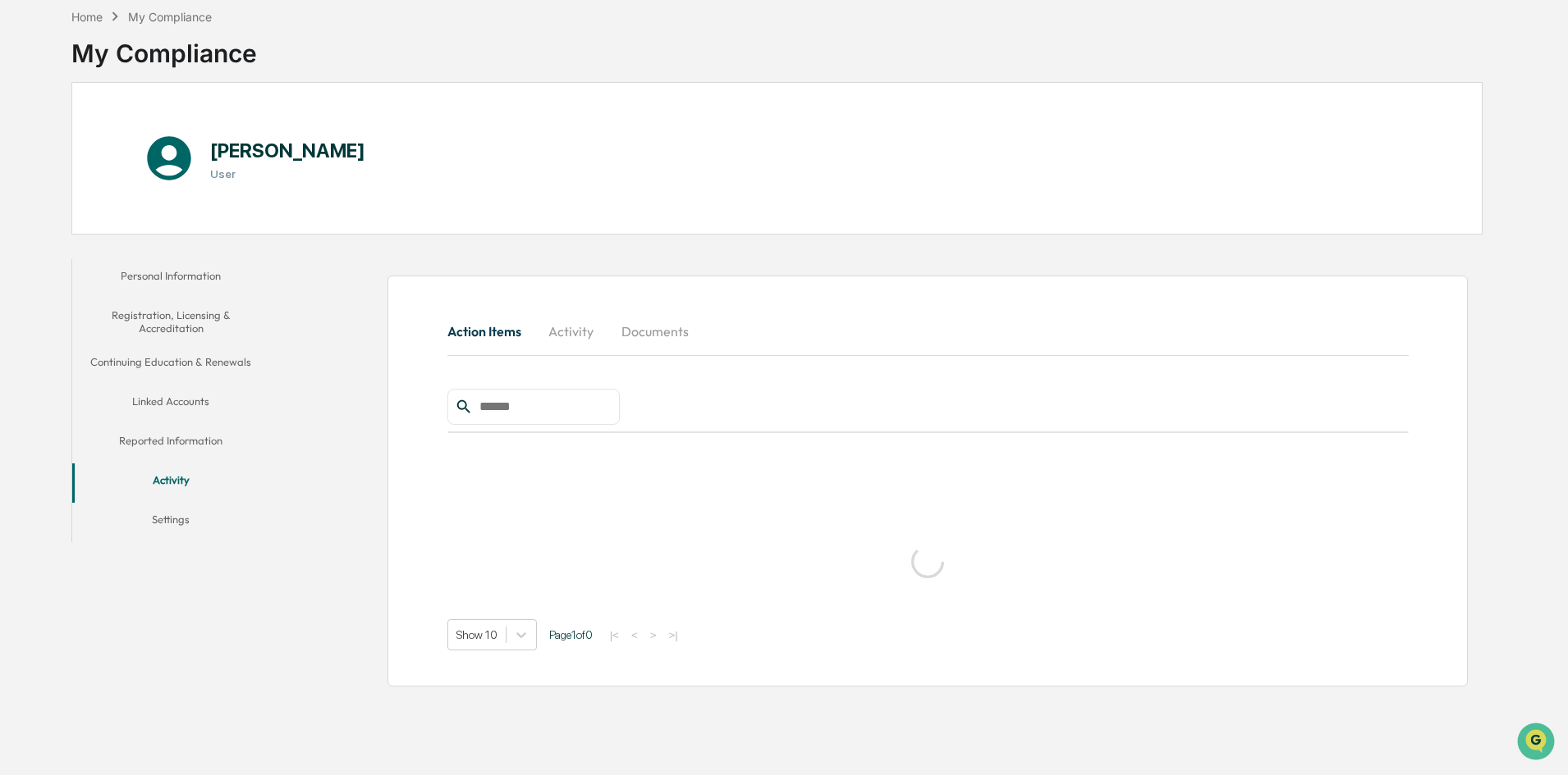
scroll to position [78, 0]
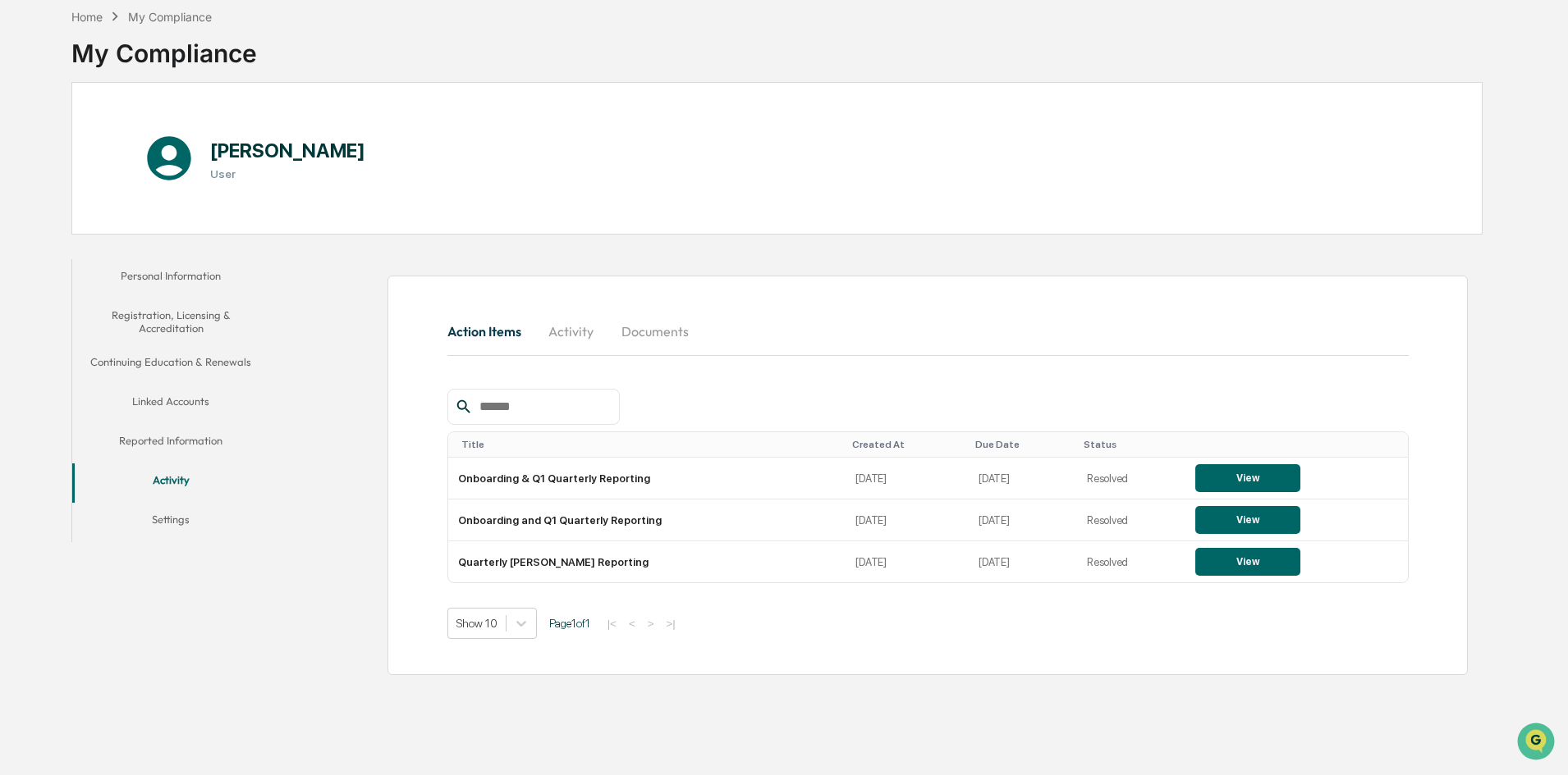
click at [169, 513] on button "Settings" at bounding box center [170, 522] width 197 height 40
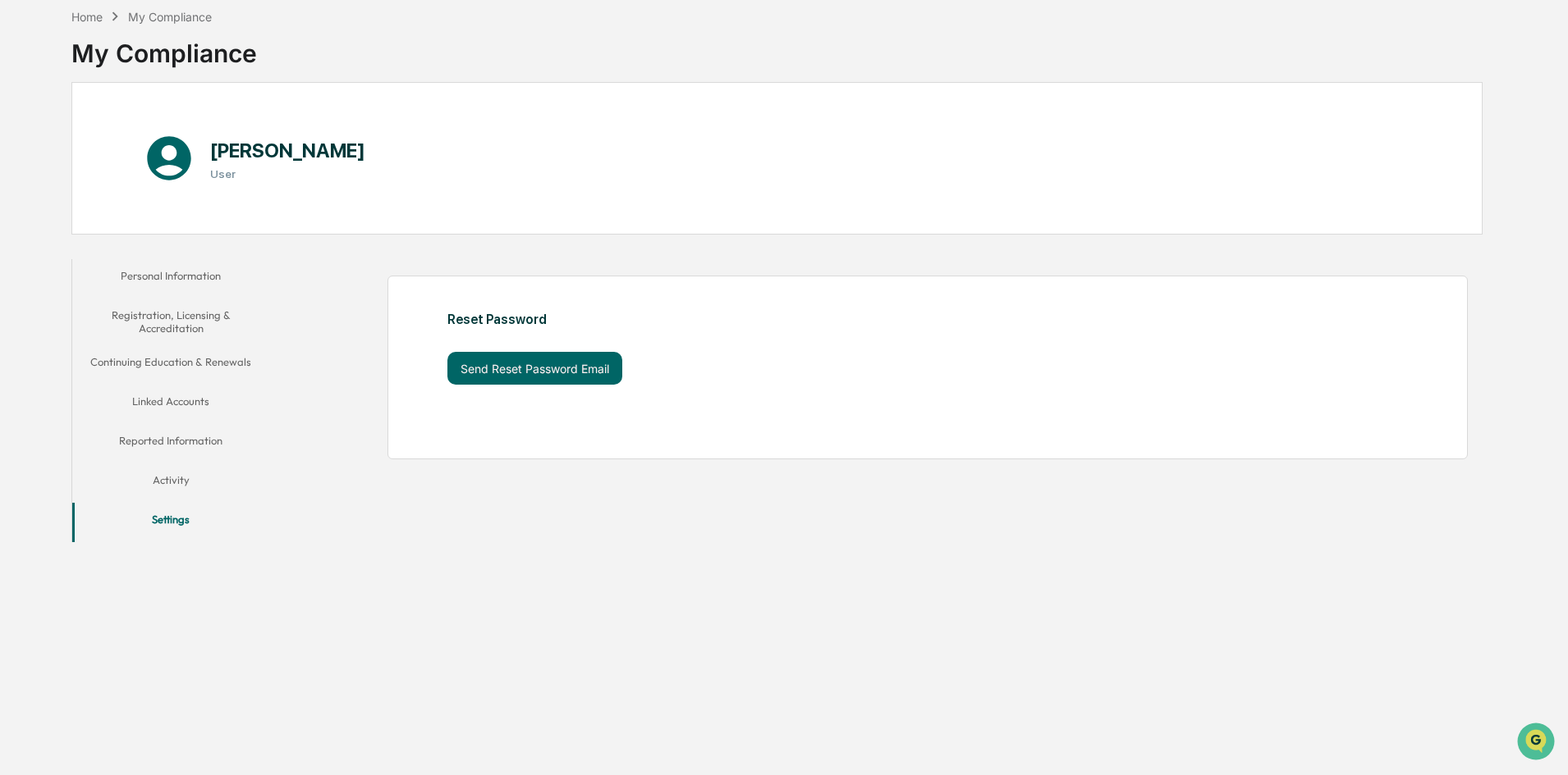
click at [178, 270] on button "Personal Information" at bounding box center [170, 279] width 197 height 40
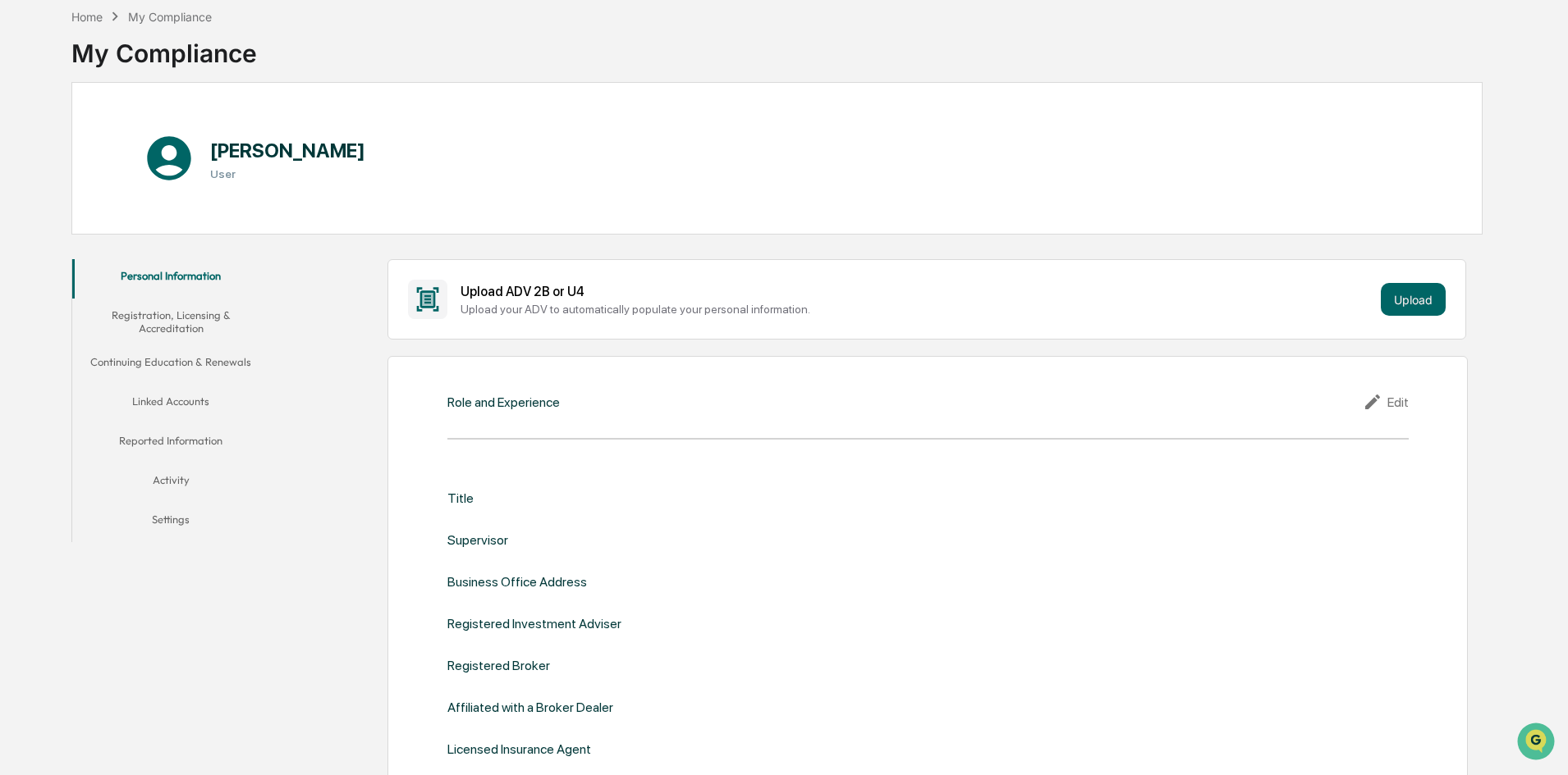
click at [87, 4] on div "Home My Compliance My Compliance" at bounding box center [164, 41] width 185 height 82
click at [87, 17] on div "Home" at bounding box center [86, 17] width 31 height 14
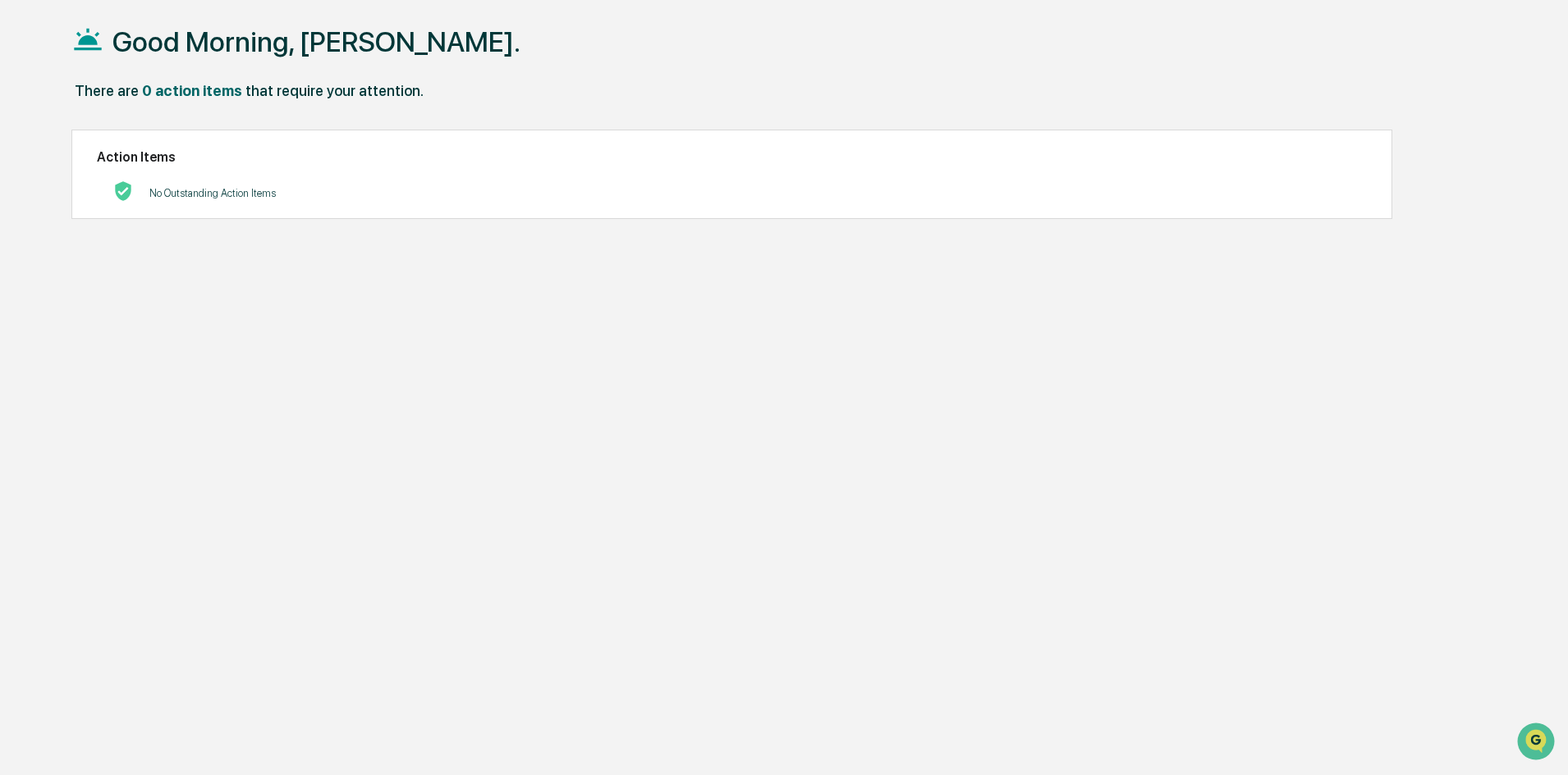
click at [237, 56] on h1 "Good Morning, [PERSON_NAME]." at bounding box center [317, 41] width 408 height 33
click at [142, 188] on div "No Outstanding Action Items" at bounding box center [732, 193] width 1270 height 34
click at [124, 160] on h2 "Action Items" at bounding box center [732, 157] width 1270 height 16
click at [308, 40] on h1 "Good Morning, [PERSON_NAME]." at bounding box center [317, 41] width 408 height 33
click at [357, 54] on h1 "Good Morning, [PERSON_NAME]." at bounding box center [317, 41] width 408 height 33
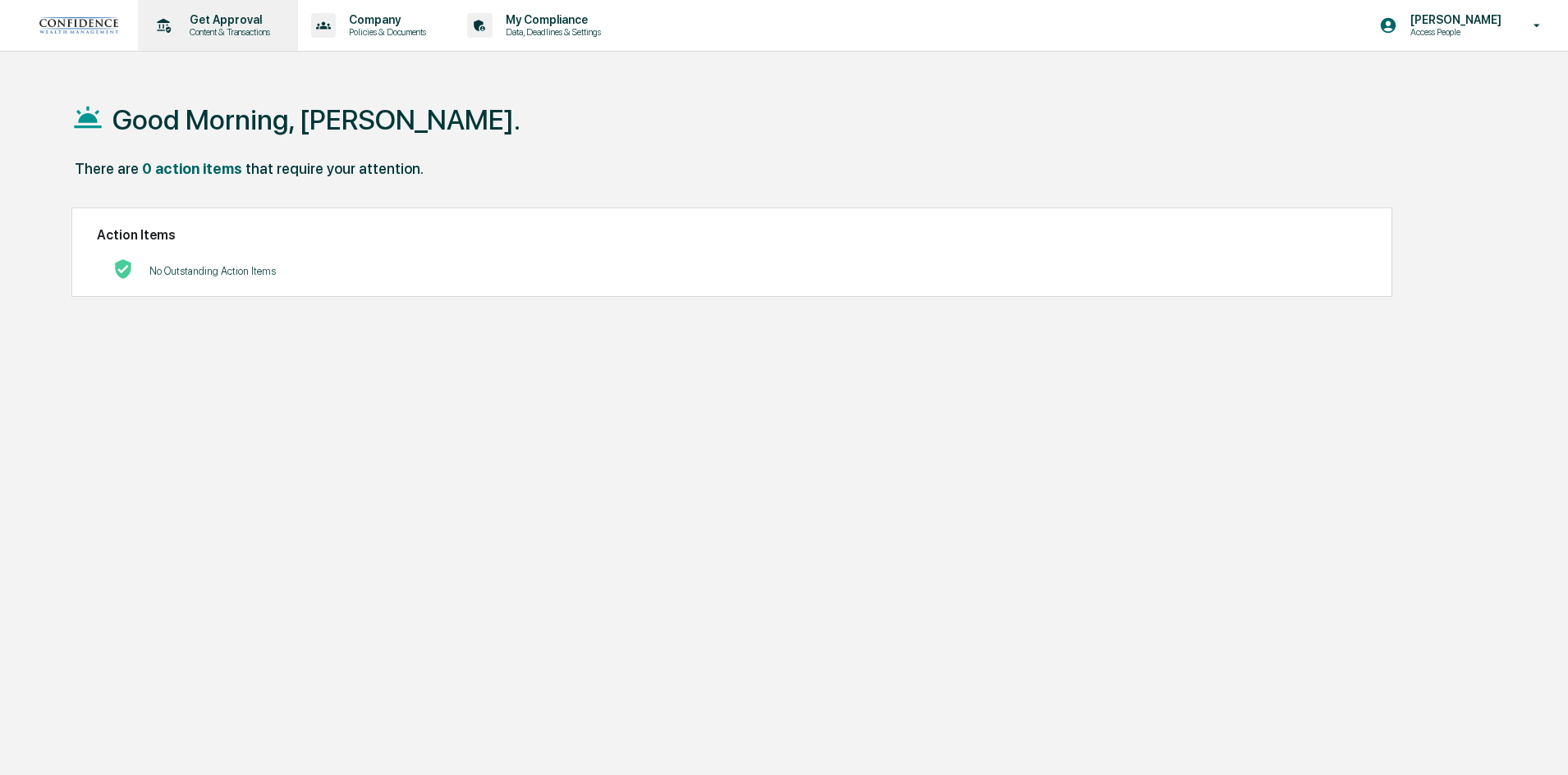
click at [225, 15] on p "Get Approval" at bounding box center [227, 19] width 101 height 13
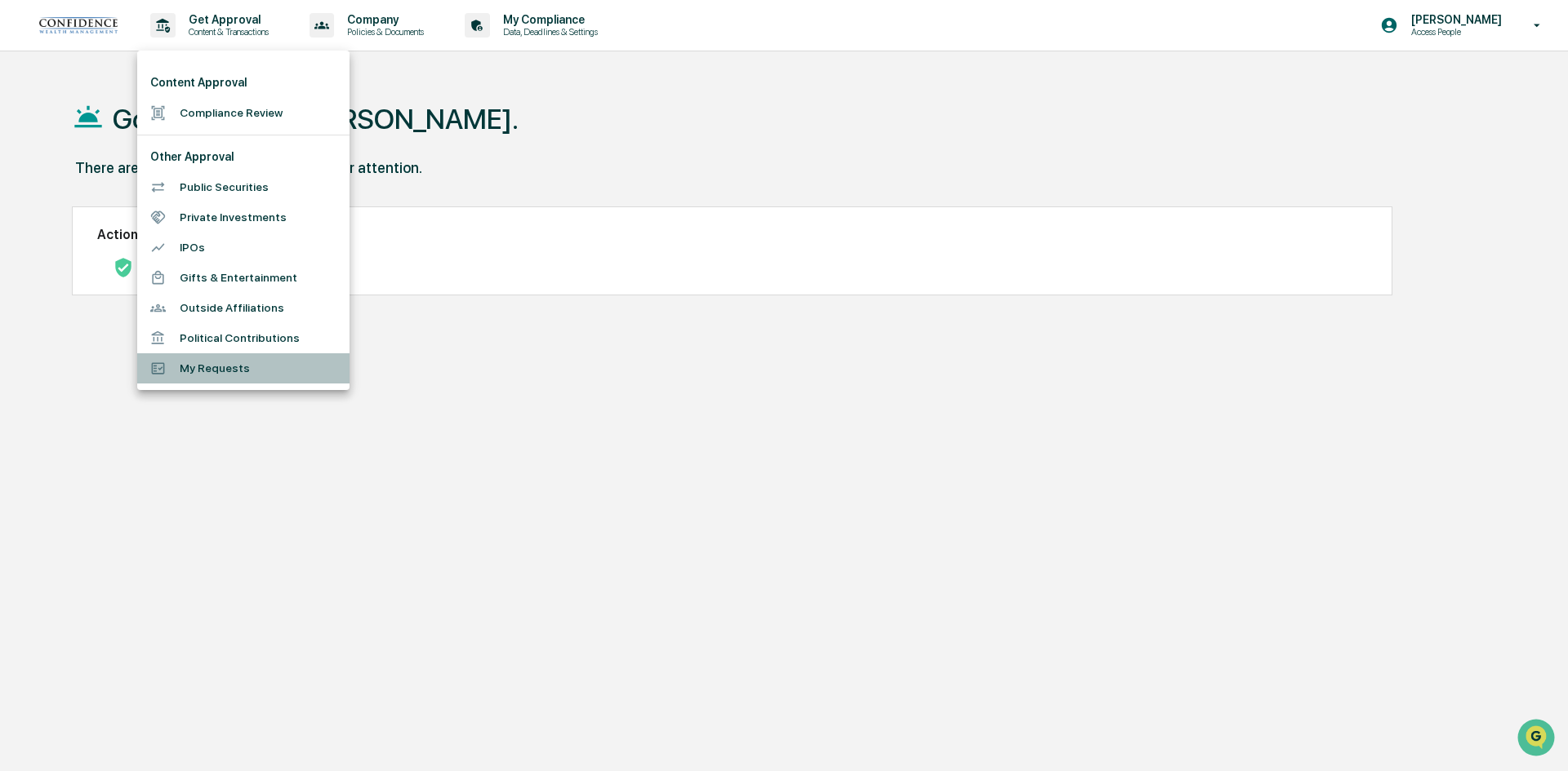
click at [230, 374] on li "My Requests" at bounding box center [243, 368] width 212 height 30
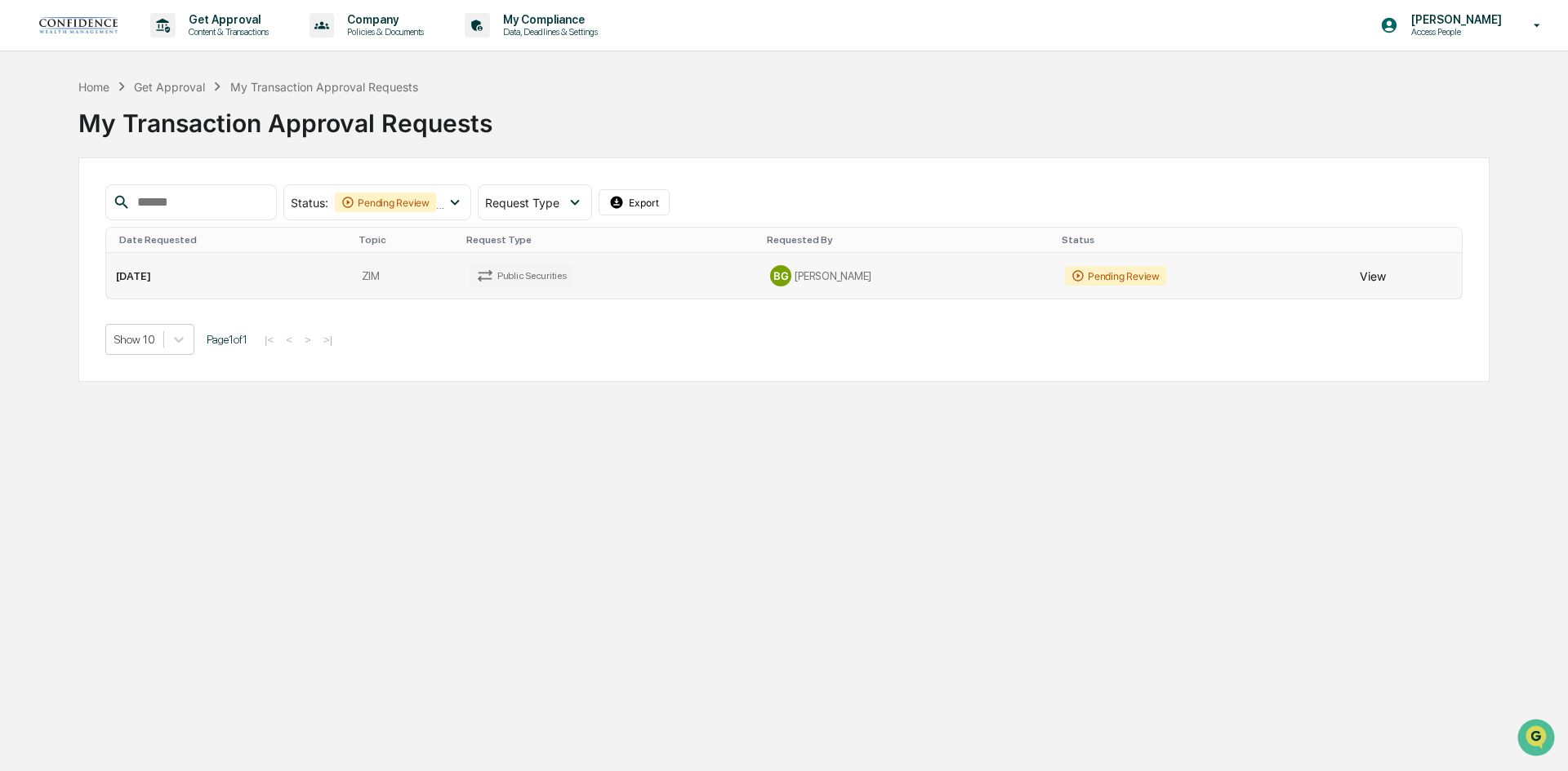
click at [1360, 282] on button "View" at bounding box center [1373, 275] width 26 height 32
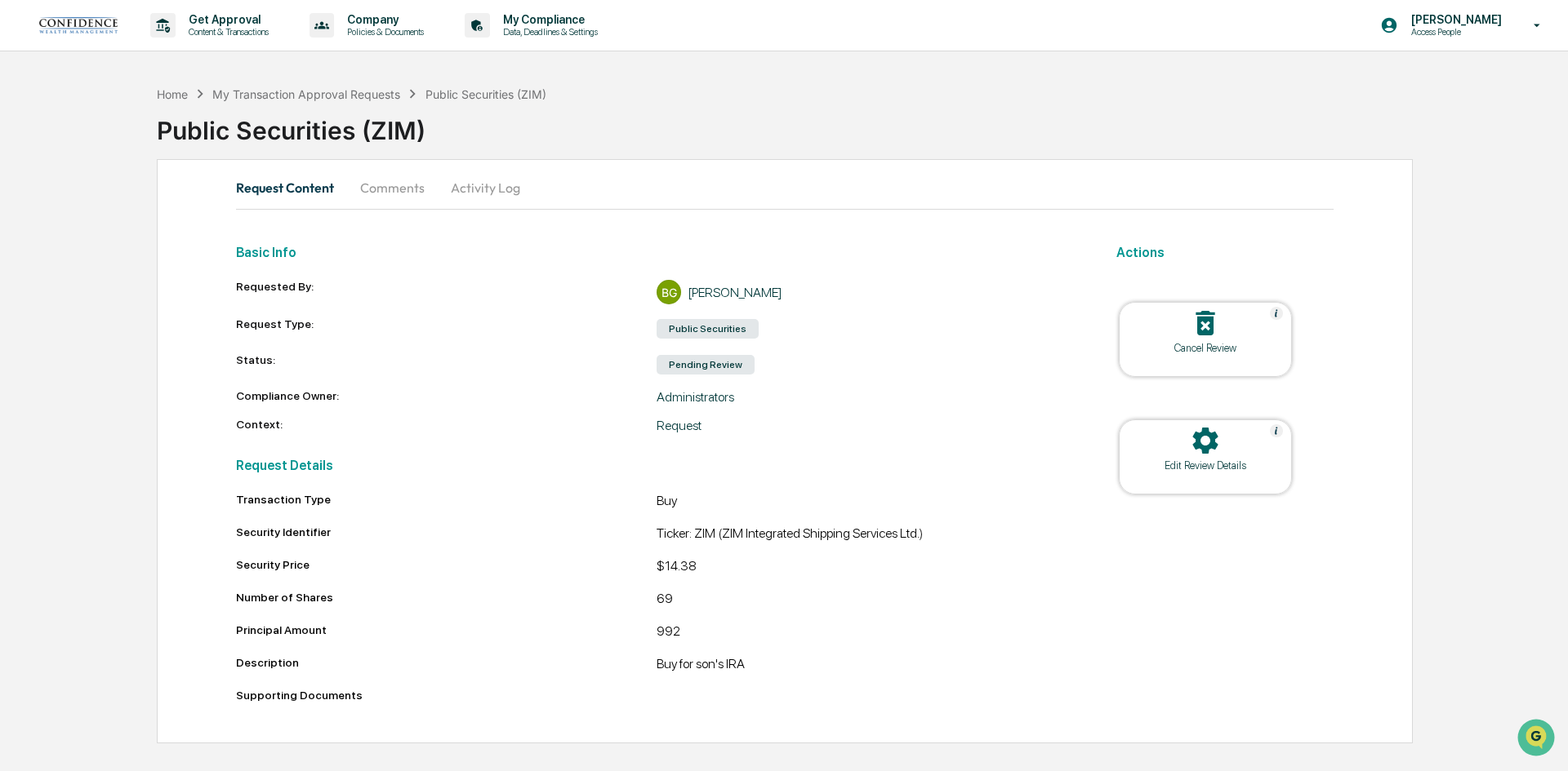
click at [393, 191] on button "Comments" at bounding box center [392, 188] width 90 height 39
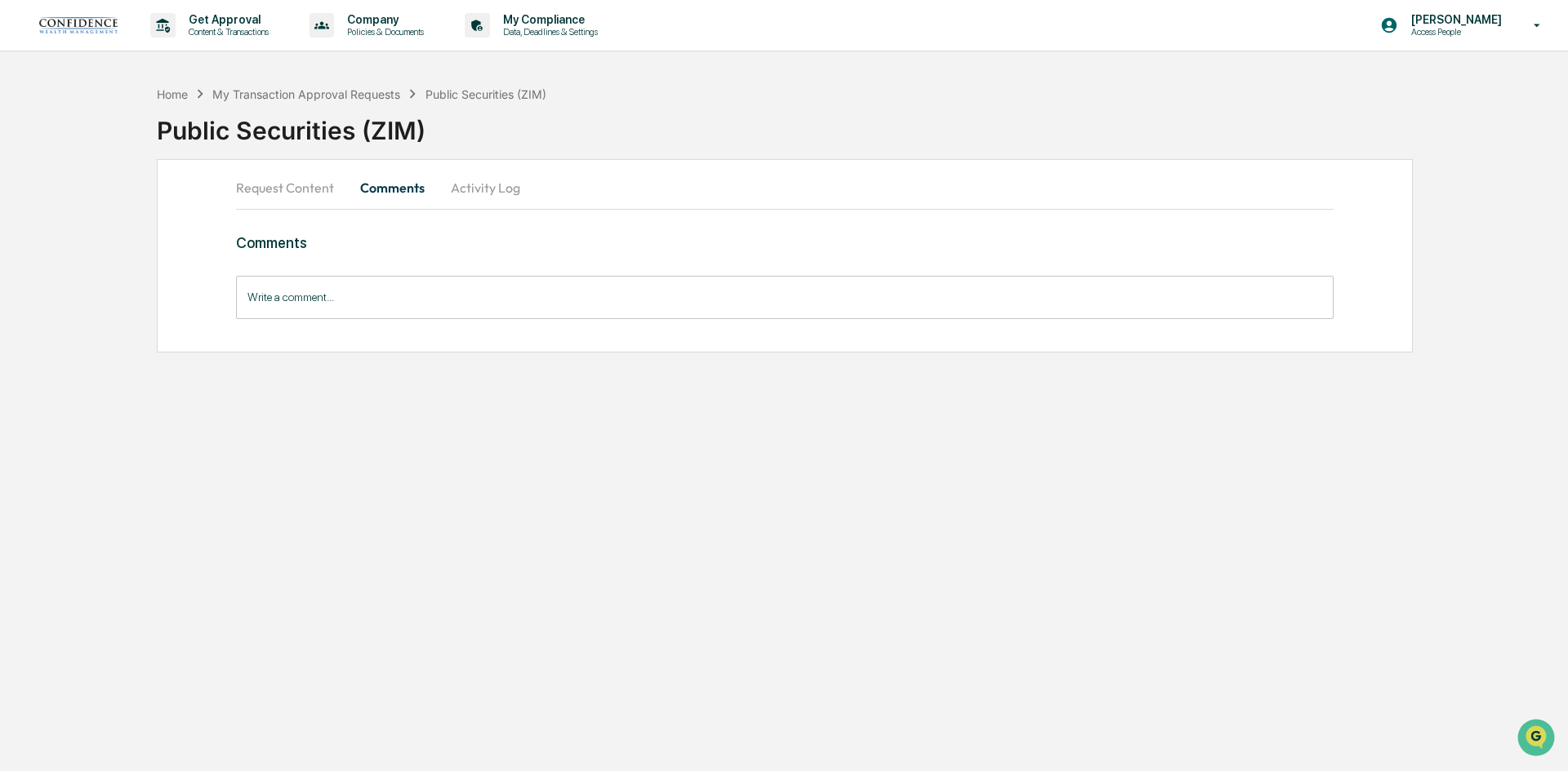
click at [483, 187] on button "Activity Log" at bounding box center [485, 188] width 96 height 39
click at [288, 196] on button "Request Content" at bounding box center [291, 188] width 111 height 39
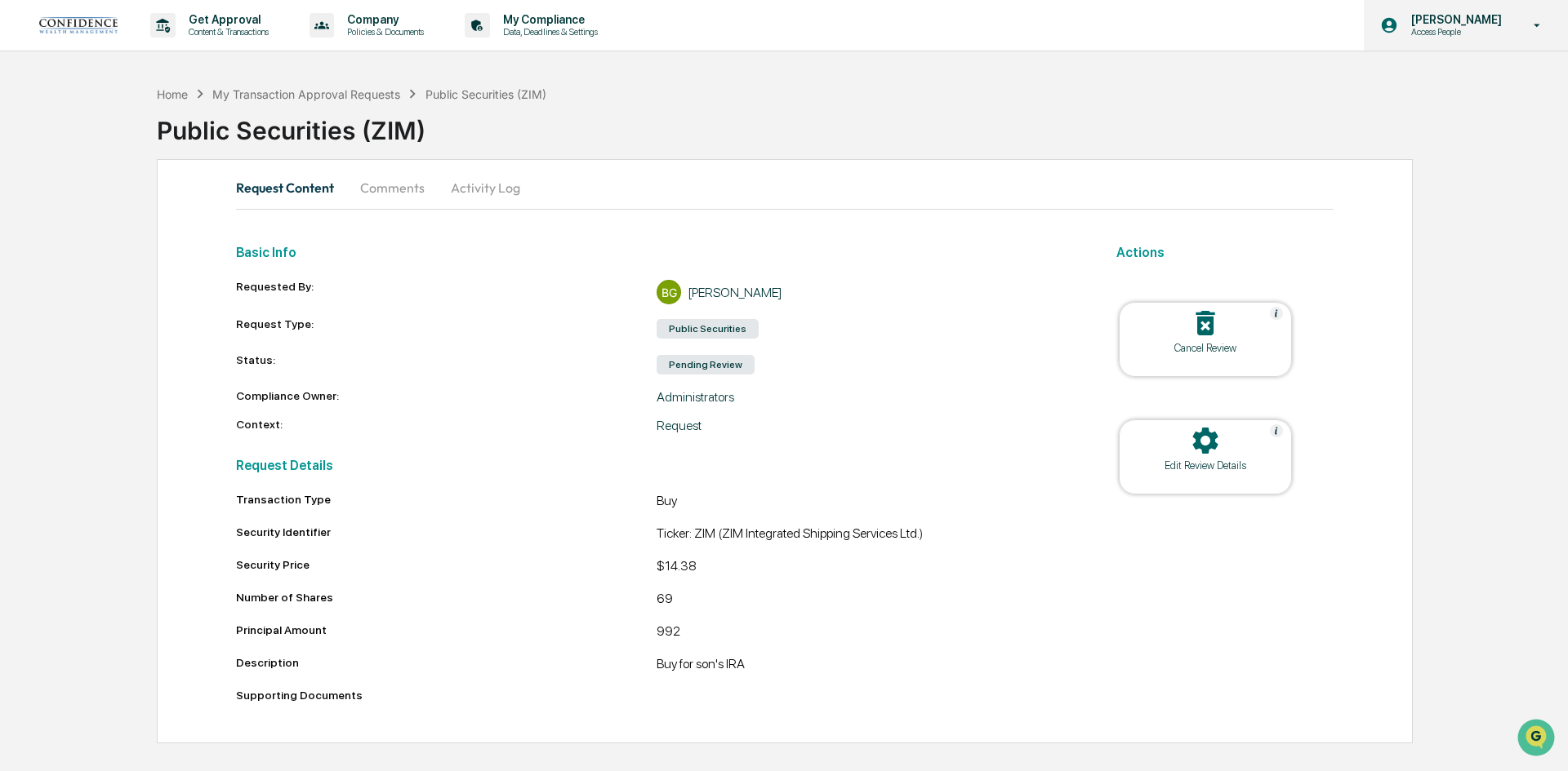
click at [1538, 32] on icon at bounding box center [1537, 25] width 29 height 16
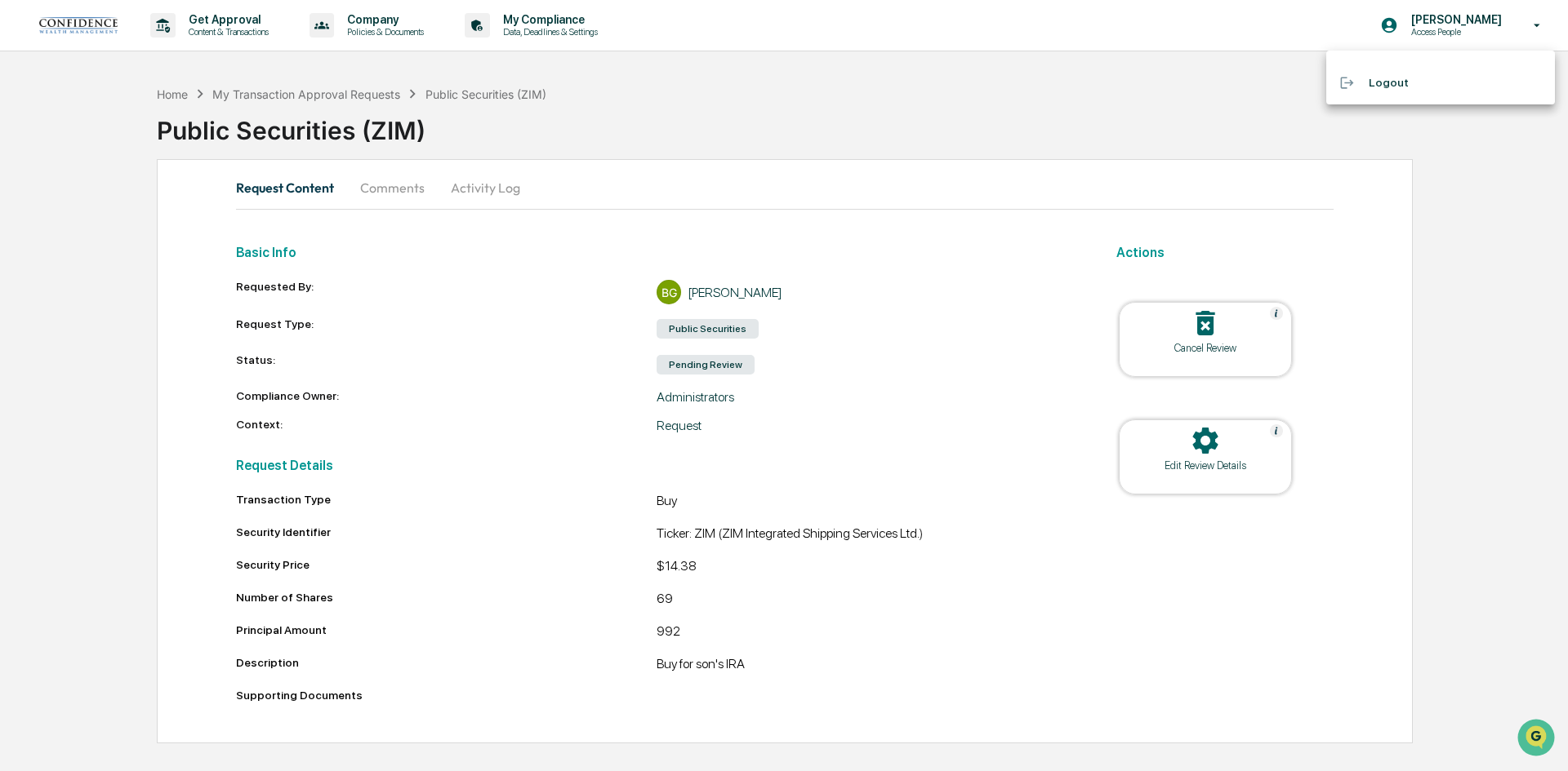
click at [1215, 118] on div at bounding box center [784, 385] width 1568 height 771
